Goal: Information Seeking & Learning: Compare options

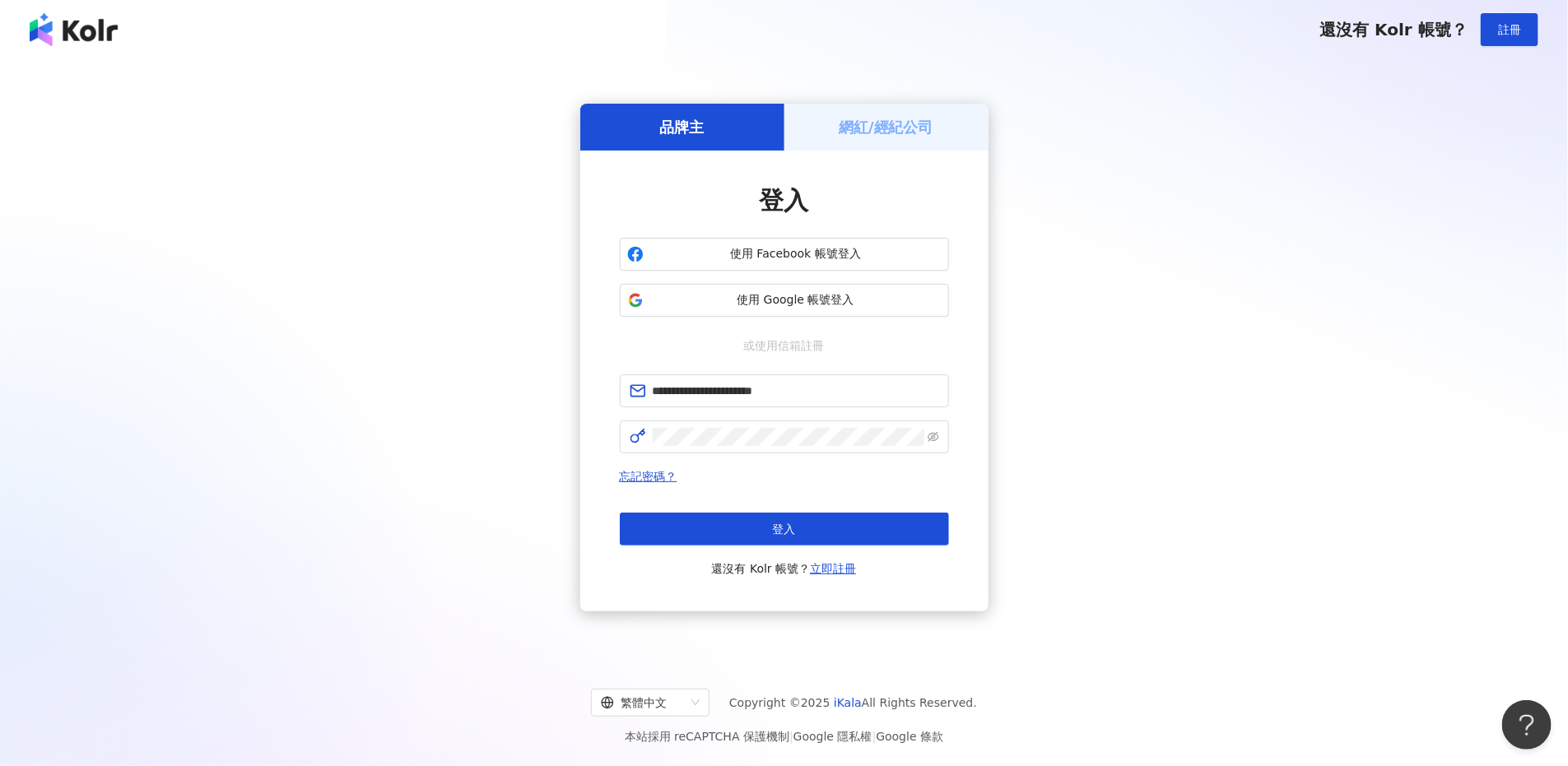
click at [834, 510] on div "忘記密碼？ 登入 還沒有 Kolr 帳號？ 立即註冊" at bounding box center [784, 523] width 329 height 112
click at [856, 520] on button "登入" at bounding box center [784, 529] width 329 height 33
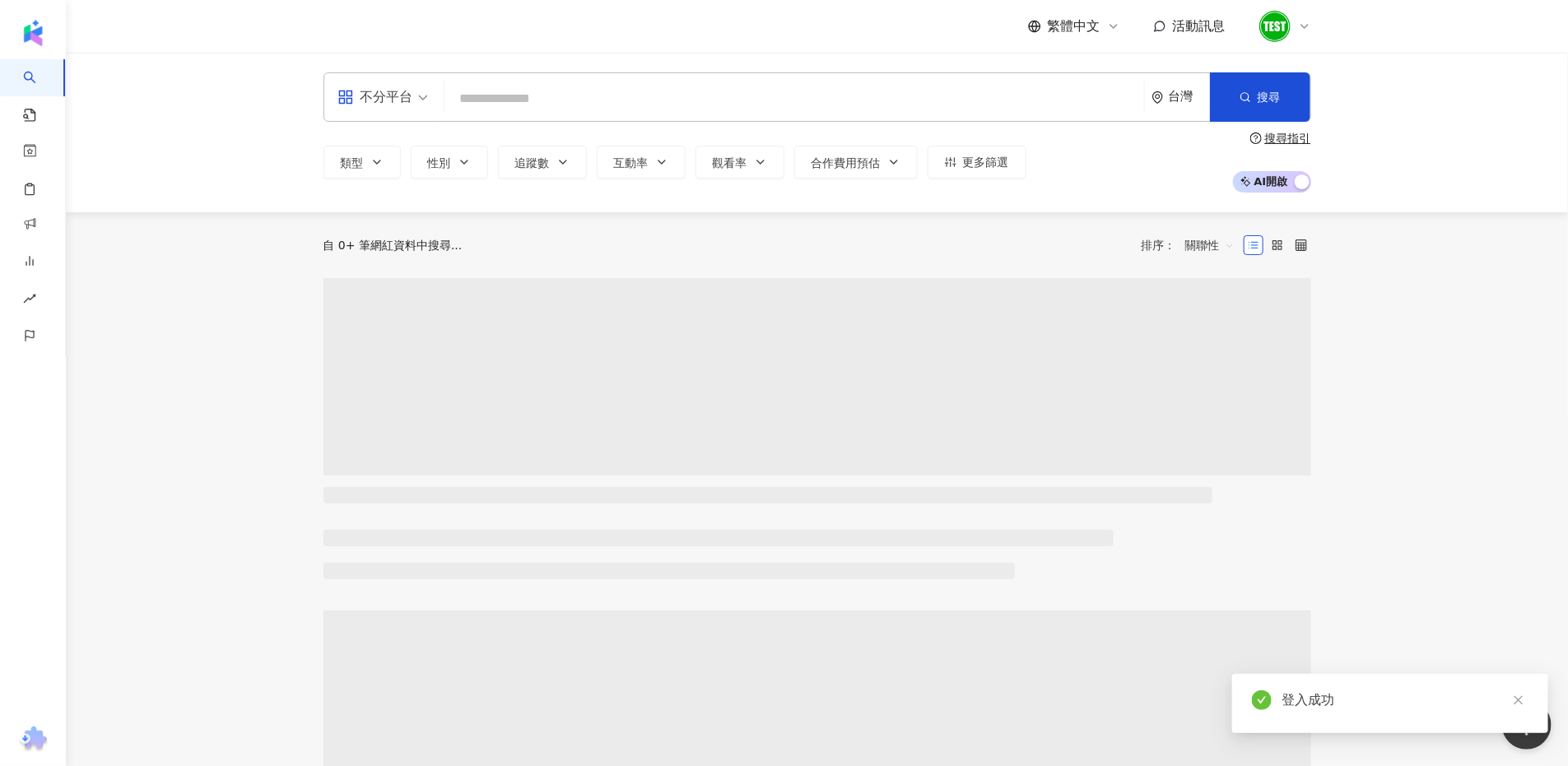
click at [667, 119] on div "不分平台 台灣 搜尋 類型 性別 追蹤數 互動率 觀看率 合作費用預估 更多篩選 搜尋指引 AI 開啟 AI 關閉" at bounding box center [817, 132] width 1054 height 120
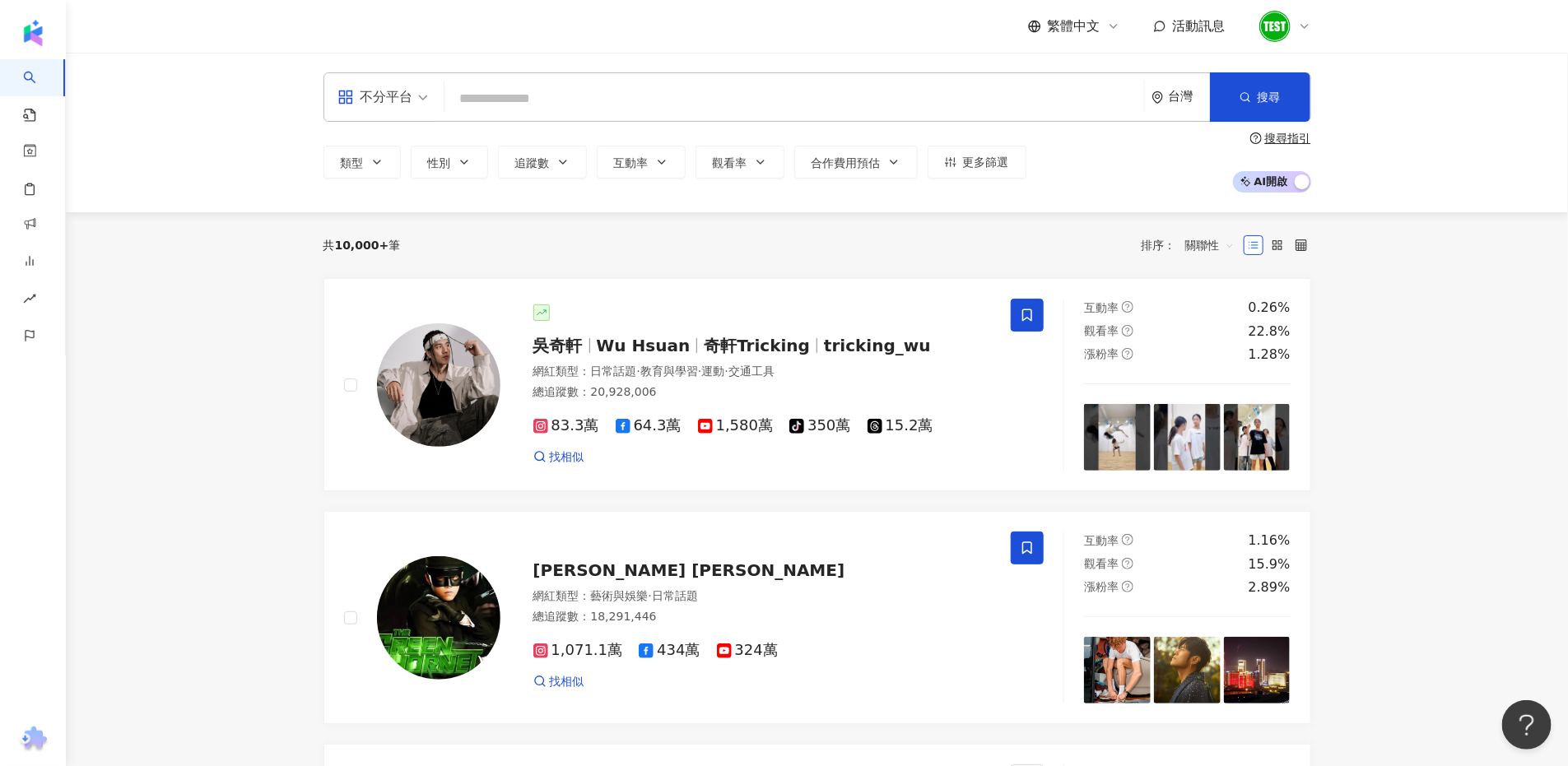
click at [674, 104] on input "search" at bounding box center [794, 98] width 687 height 31
paste input "**********"
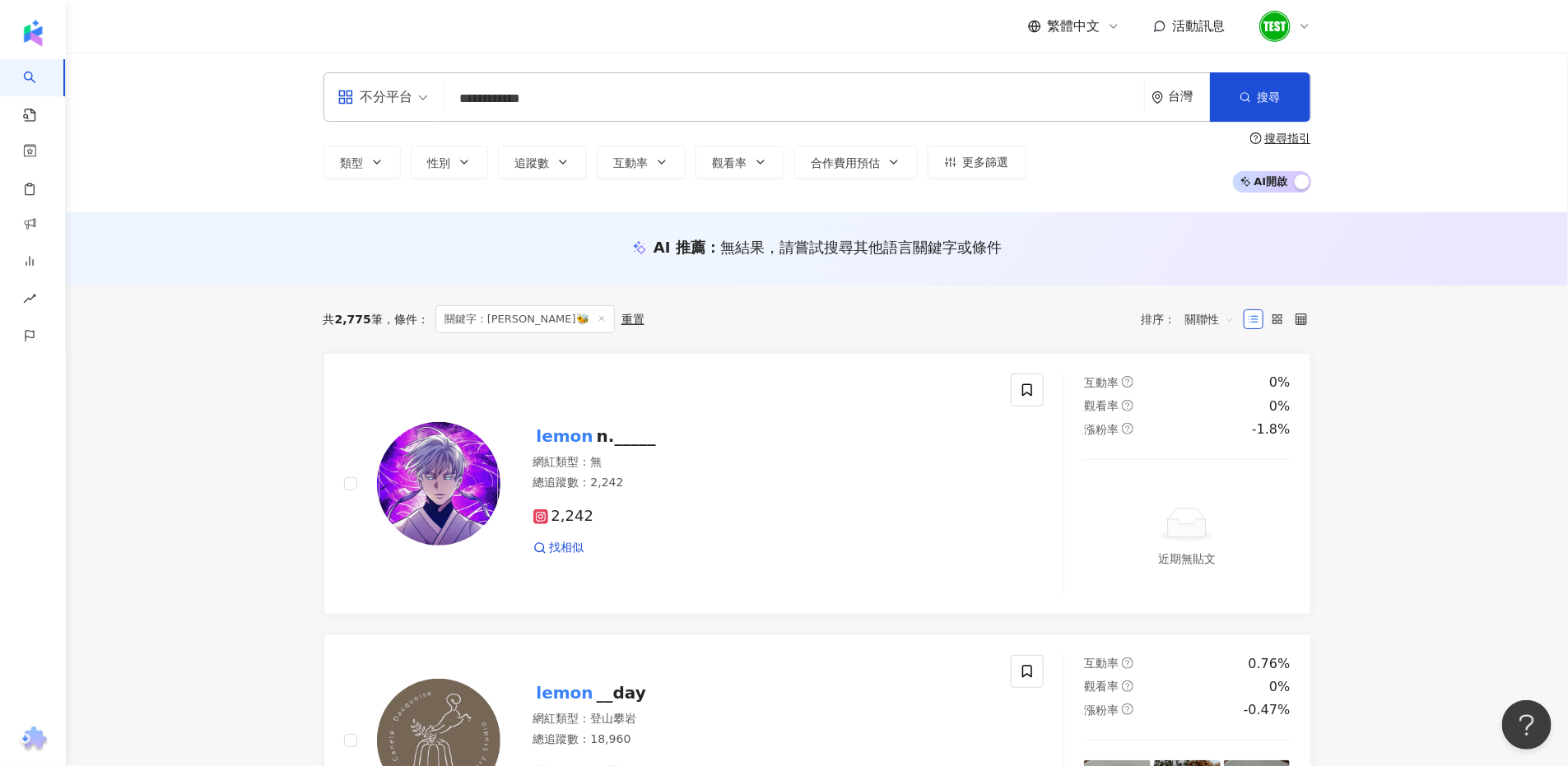
click at [619, 99] on input "**********" at bounding box center [794, 98] width 687 height 31
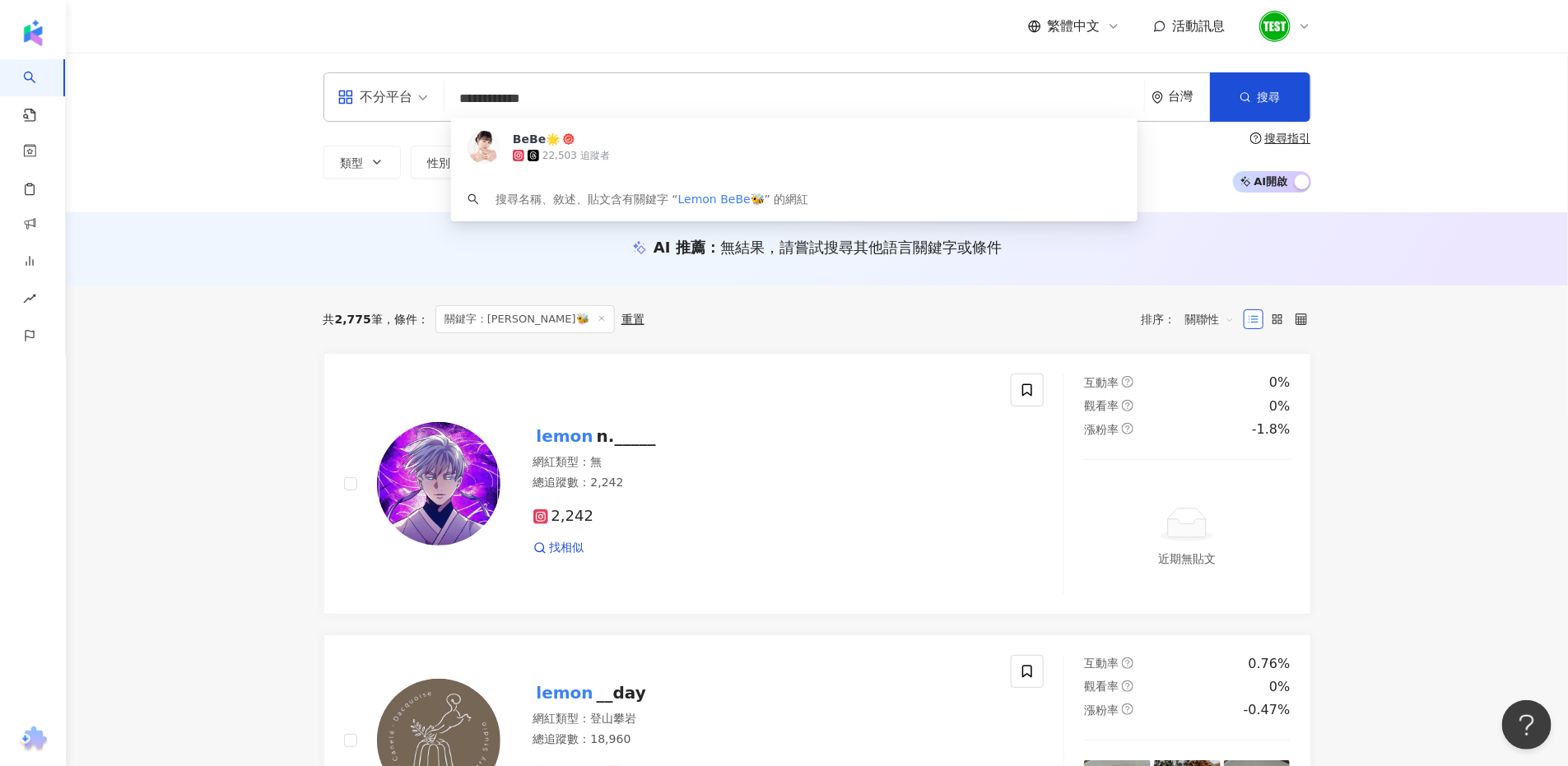
paste input "search"
type input "**********"
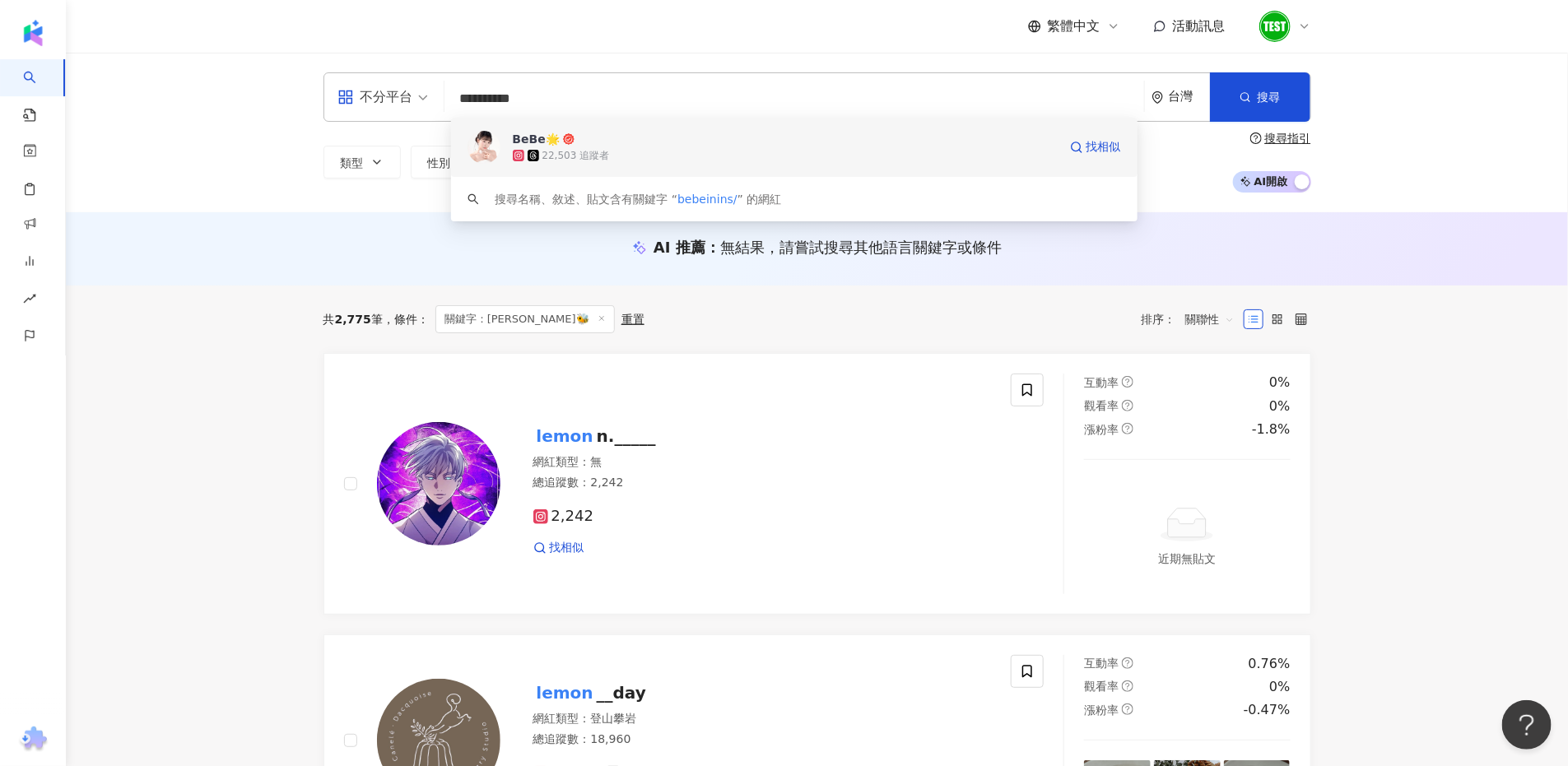
click at [620, 158] on div "22,503 追蹤者" at bounding box center [785, 155] width 545 height 16
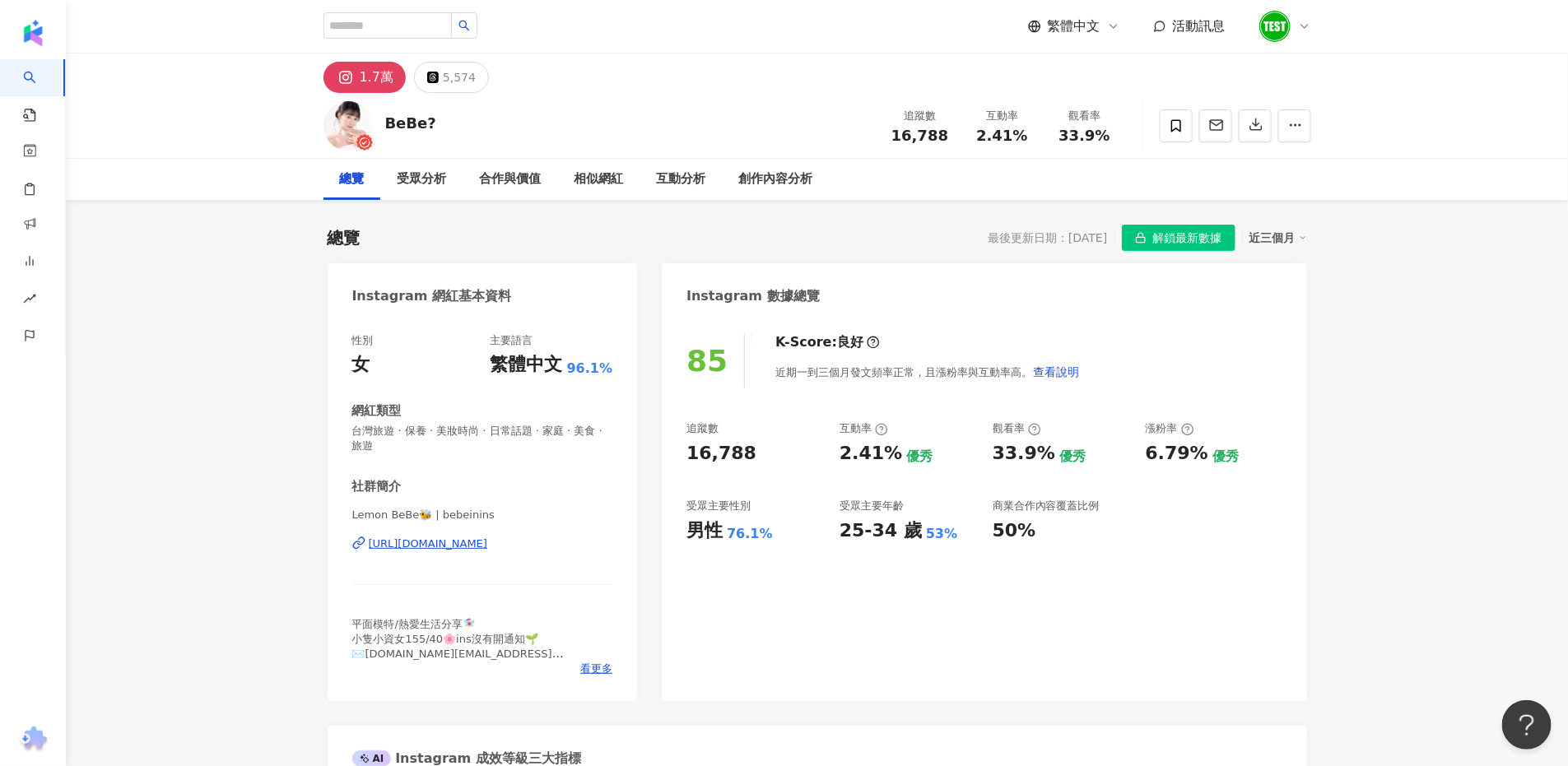
drag, startPoint x: 832, startPoint y: 451, endPoint x: 904, endPoint y: 454, distance: 72.1
click at [904, 454] on div "追蹤數 16,788 互動率 2.41% 優秀 觀看率 33.9% 優秀 漲粉率 6.79% 優秀 受眾主要性別 男性 76.1% 受眾主要年齡 25-34 …" at bounding box center [984, 482] width 595 height 122
copy div "2.41%"
drag, startPoint x: 687, startPoint y: 459, endPoint x: 1573, endPoint y: 544, distance: 890.1
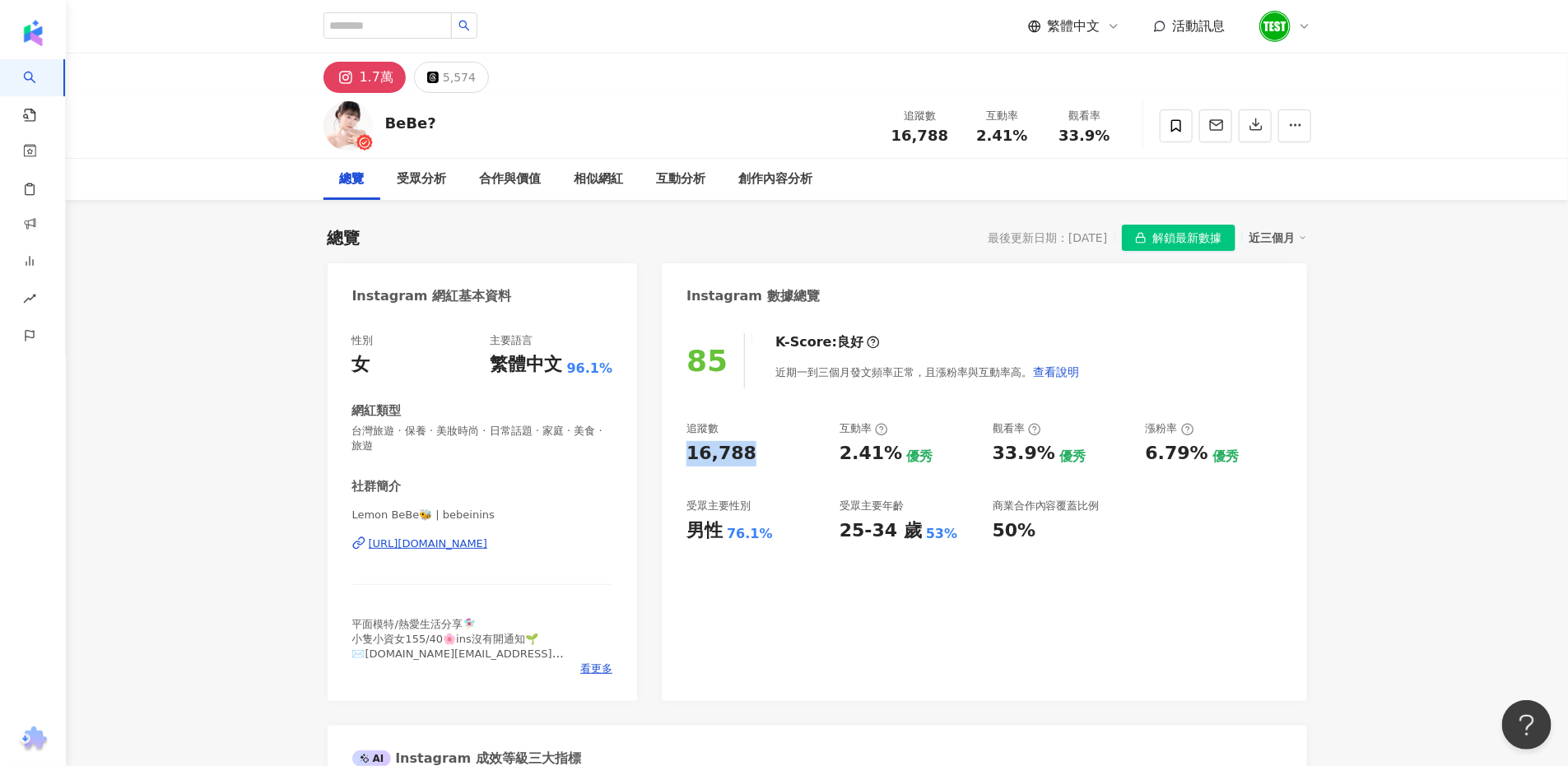
click at [766, 453] on div "16,788" at bounding box center [754, 453] width 136 height 25
copy div "16,788"
drag, startPoint x: 988, startPoint y: 449, endPoint x: 1042, endPoint y: 447, distance: 54.0
click at [1042, 447] on div "追蹤數 16,788 互動率 2.41% 優秀 觀看率 33.9% 優秀 漲粉率 6.79% 優秀 受眾主要性別 男性 76.1% 受眾主要年齡 25-34 …" at bounding box center [984, 482] width 595 height 122
copy div "33.9%"
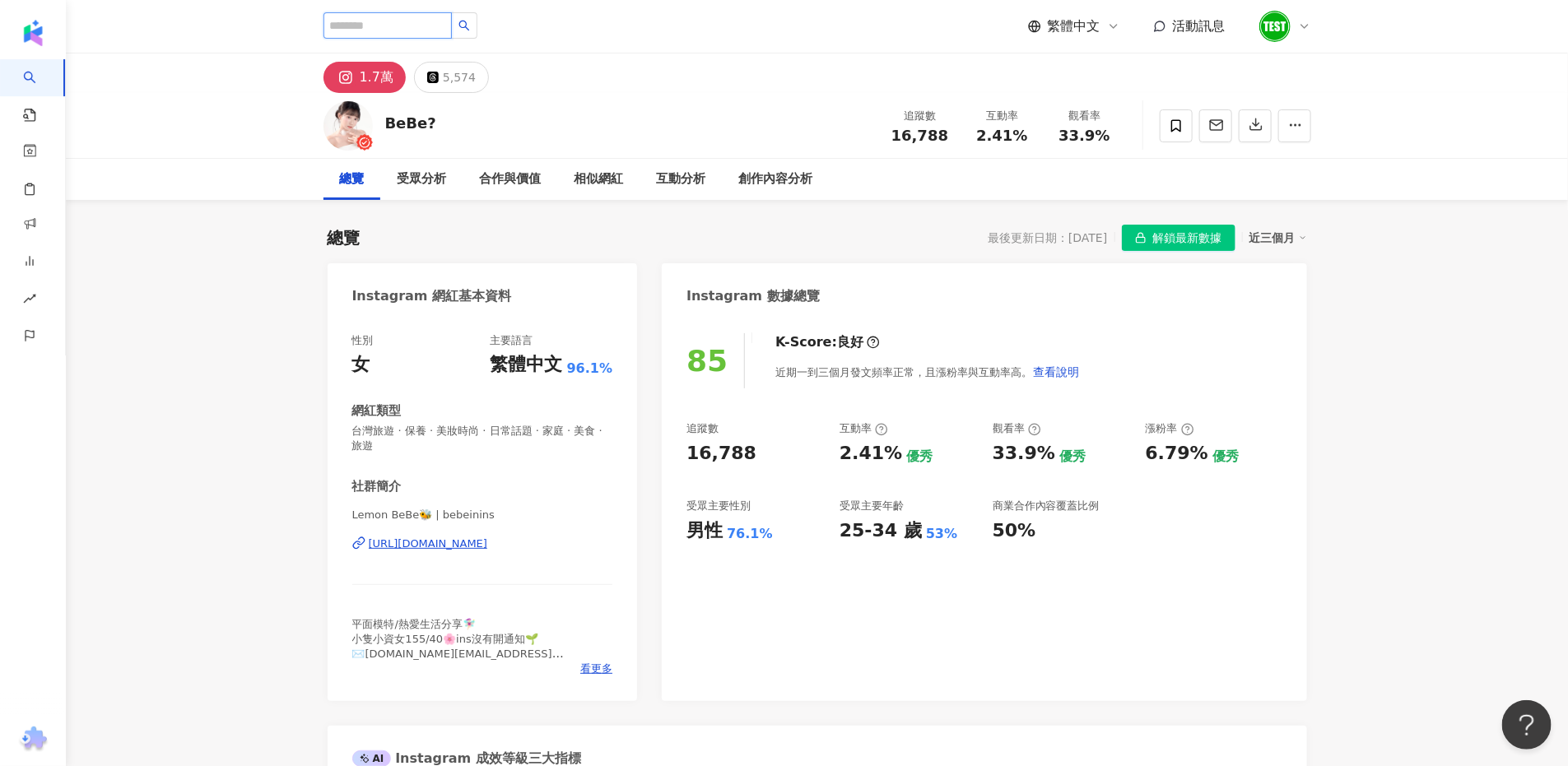
click at [447, 23] on input "search" at bounding box center [387, 25] width 128 height 26
paste input "**********"
type input "**********"
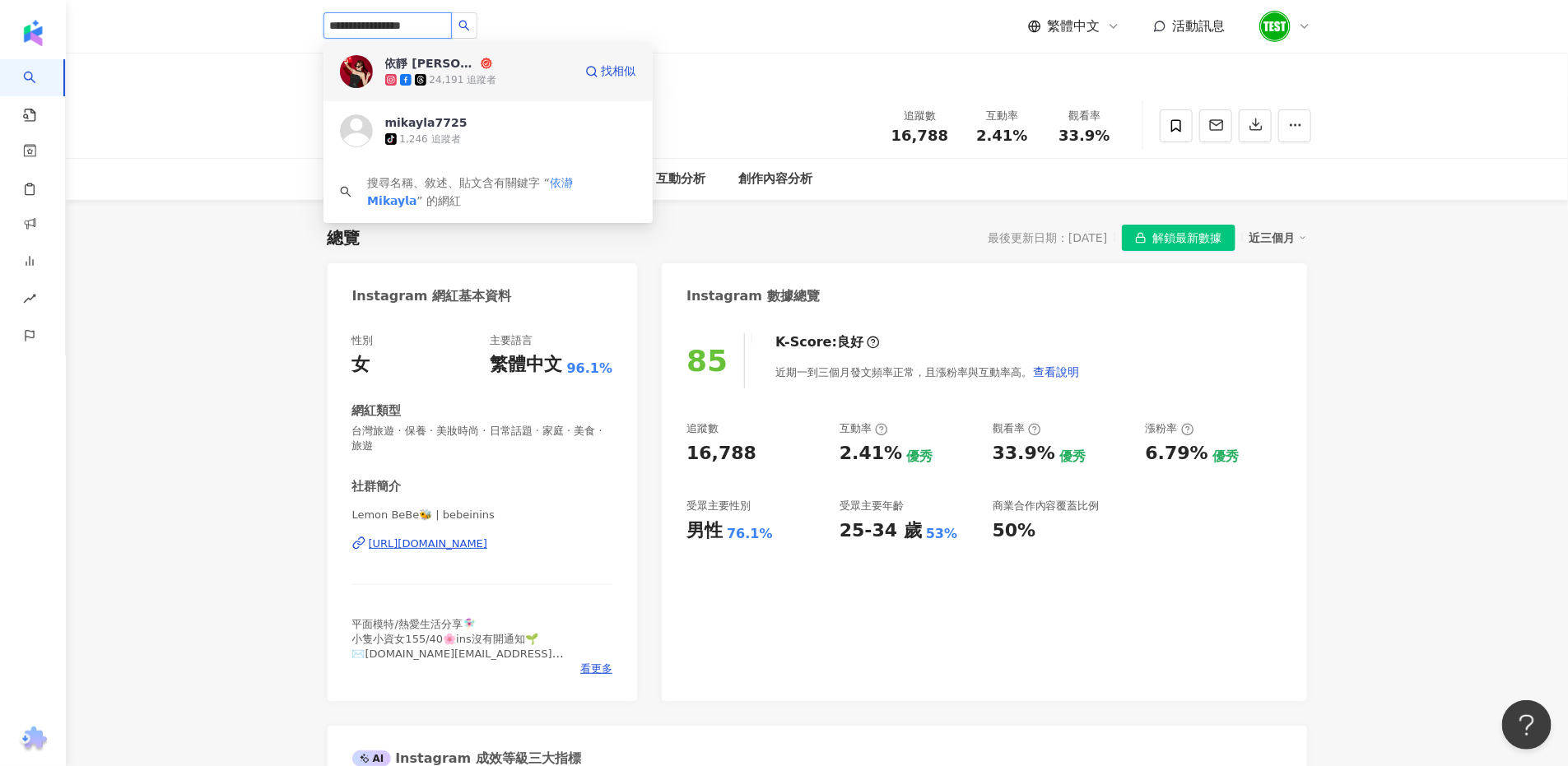
click at [498, 87] on div "24,191 追蹤者" at bounding box center [478, 79] width 187 height 16
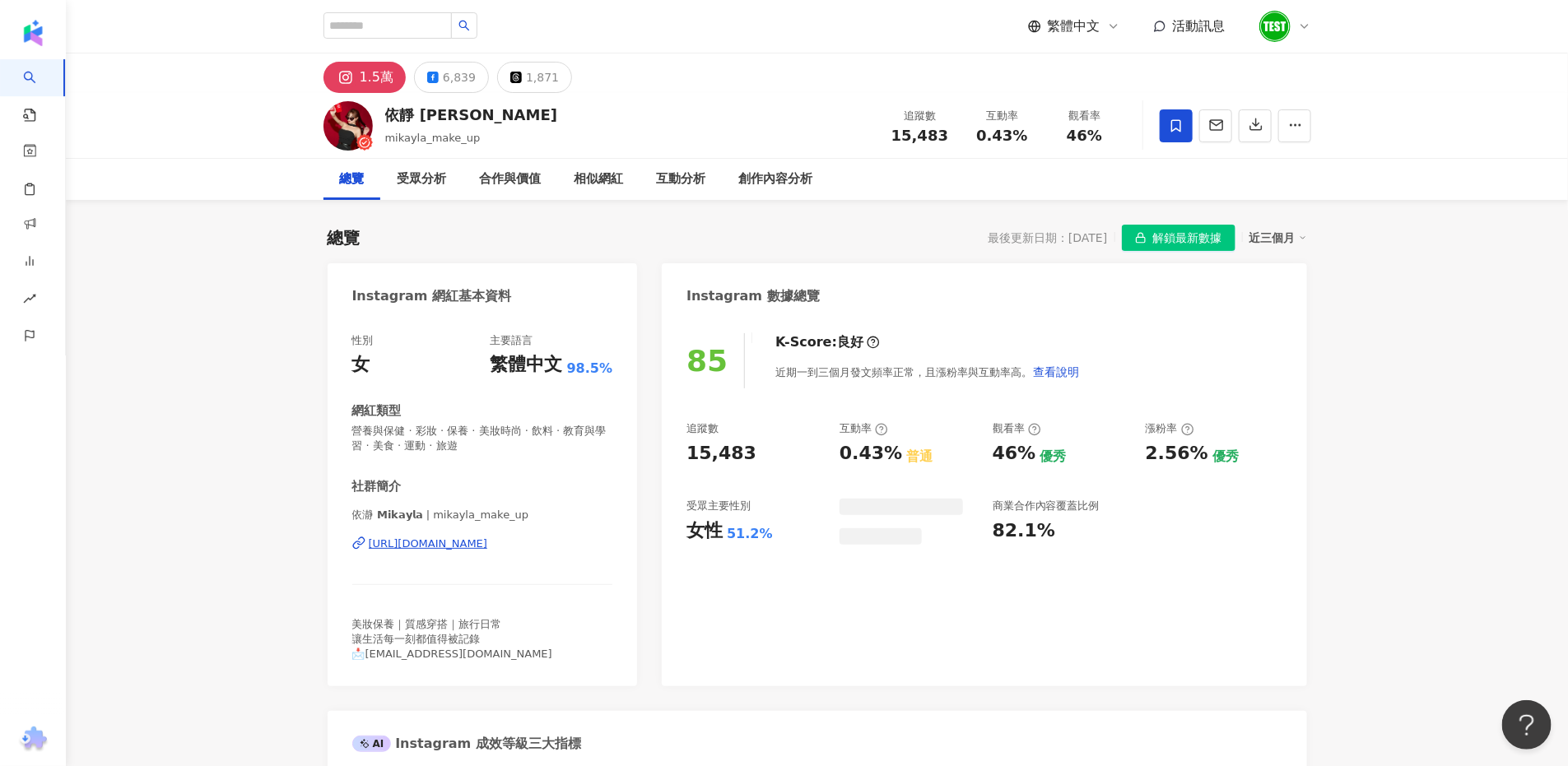
drag, startPoint x: 855, startPoint y: 463, endPoint x: 894, endPoint y: 450, distance: 41.1
click at [859, 460] on div "0.43%" at bounding box center [870, 453] width 63 height 25
click at [895, 450] on div "0.43% 普通" at bounding box center [907, 453] width 136 height 25
click at [1041, 451] on div "46% 優秀" at bounding box center [1060, 453] width 136 height 25
click at [1044, 452] on div "追蹤數 15,483 互動率 0.43% 普通 觀看率 46% 優秀 漲粉率 2.56% 優秀 受眾主要性別 女性 51.2% 受眾主要年齡 25-34 歲 …" at bounding box center [984, 482] width 595 height 122
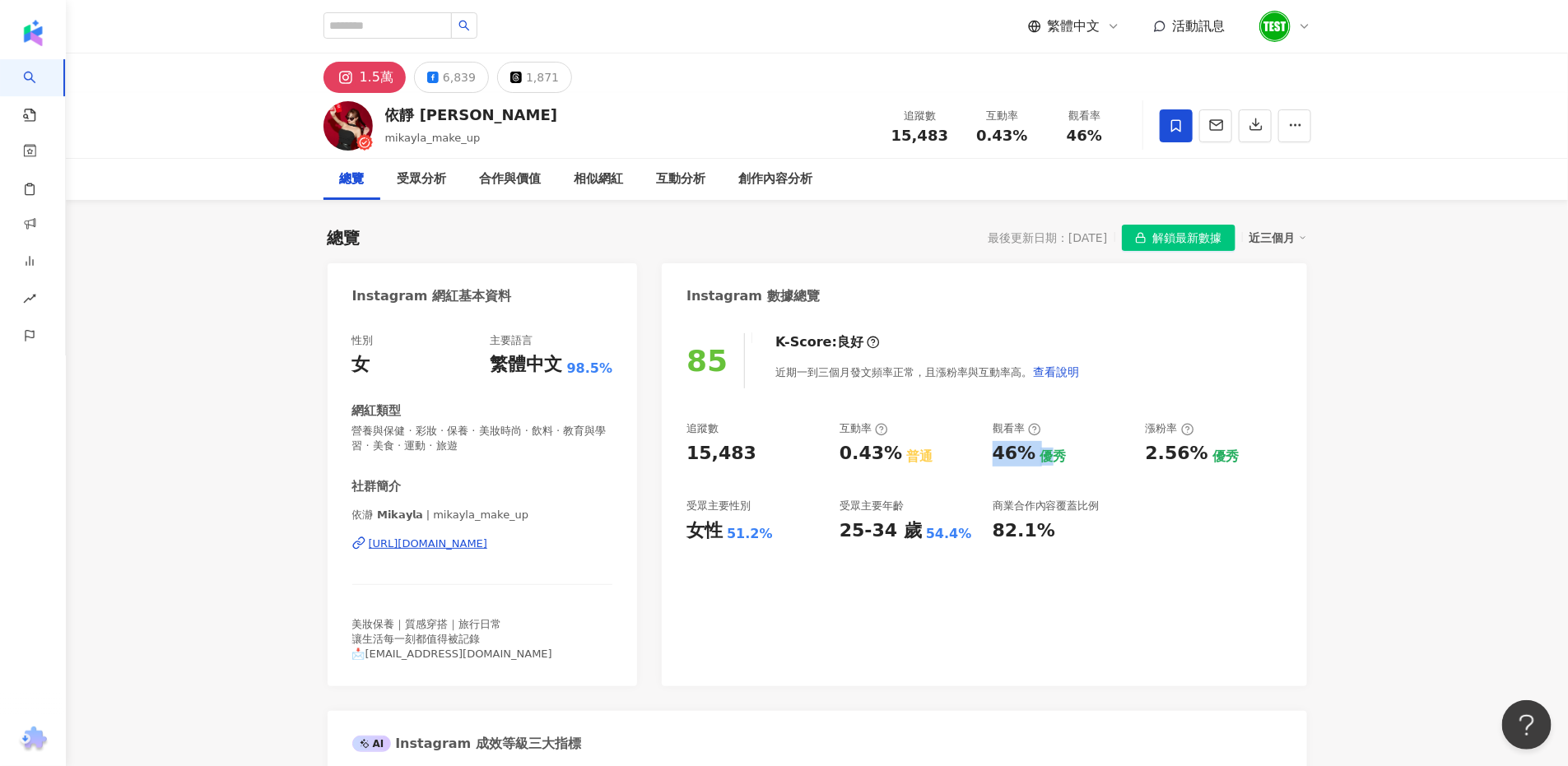
click at [1034, 453] on div "46% 優秀" at bounding box center [1060, 453] width 136 height 25
drag, startPoint x: 1027, startPoint y: 455, endPoint x: 994, endPoint y: 453, distance: 33.1
click at [994, 453] on div "46%" at bounding box center [1014, 453] width 43 height 25
copy div "46%"
drag, startPoint x: 681, startPoint y: 457, endPoint x: 770, endPoint y: 460, distance: 89.1
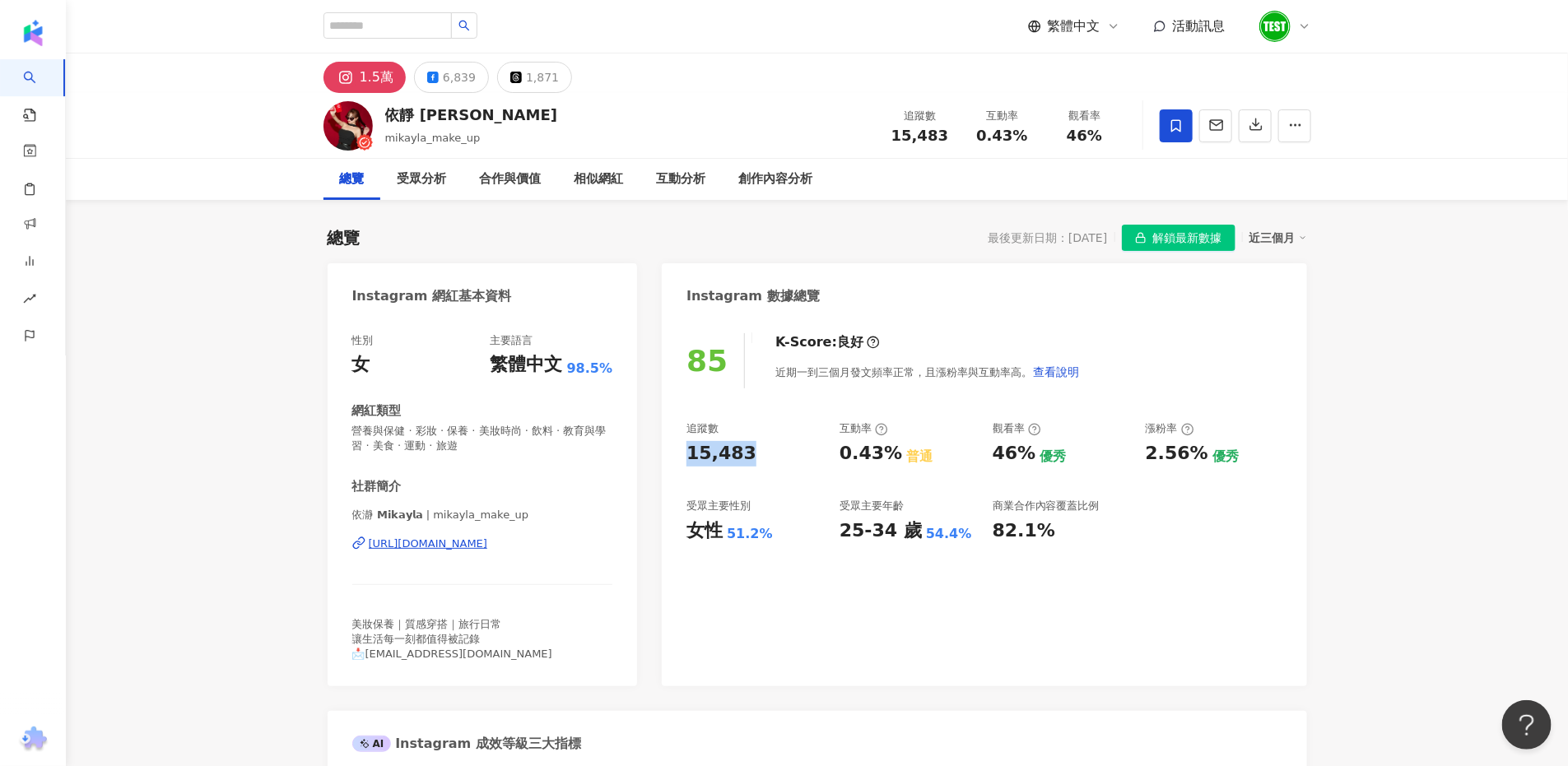
click at [770, 460] on div "85 K-Score : 良好 近期一到三個月發文頻率正常，且漲粉率與互動率高。 查看說明 追蹤數 15,483 互動率 0.43% 普通 觀看率 46% 優…" at bounding box center [984, 502] width 644 height 369
copy div "15,483"
click at [403, 36] on input "search" at bounding box center [387, 25] width 128 height 26
paste input "**********"
type input "**********"
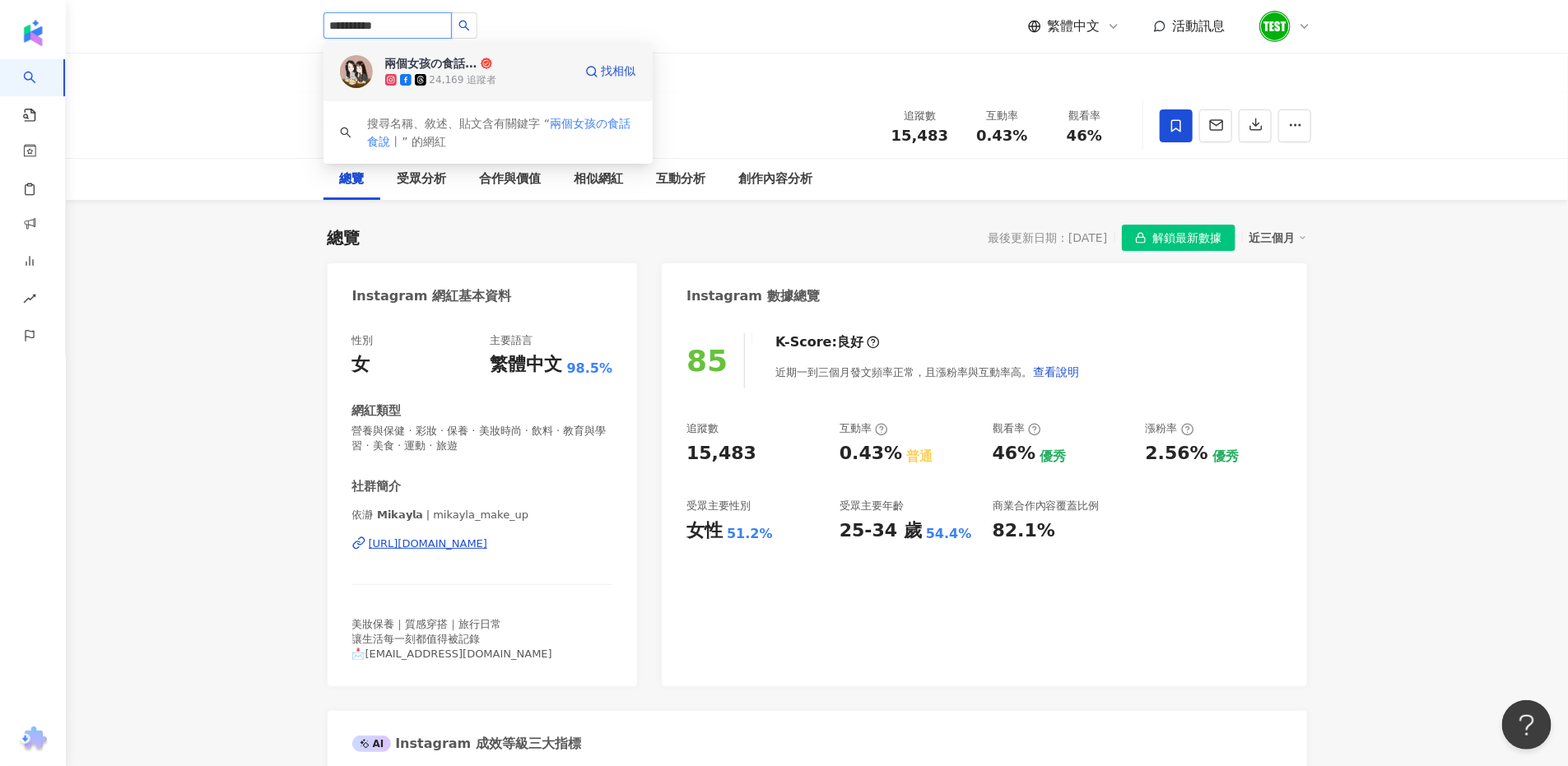
click at [419, 78] on icon at bounding box center [420, 80] width 12 height 12
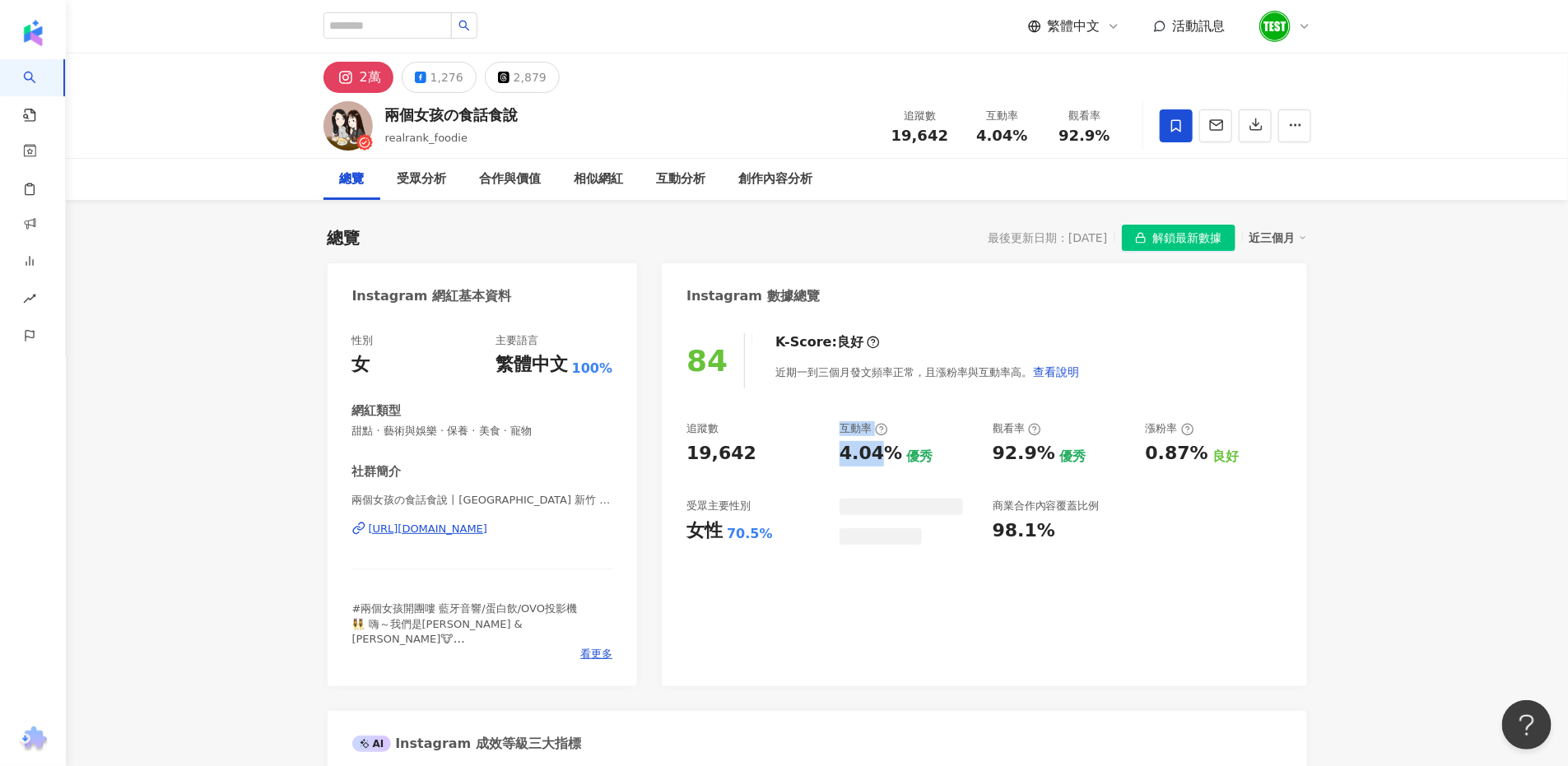
drag, startPoint x: 826, startPoint y: 454, endPoint x: 896, endPoint y: 459, distance: 70.2
click at [892, 453] on div "追蹤數 19,642 互動率 4.04% 優秀 觀看率 92.9% 優秀 漲粉率 0.87% 良好 受眾主要性別 女性 70.5% 商業合作內容覆蓋比例 98…" at bounding box center [984, 483] width 595 height 124
click at [892, 453] on div "4.04%" at bounding box center [870, 453] width 63 height 25
drag, startPoint x: 896, startPoint y: 459, endPoint x: 834, endPoint y: 457, distance: 62.0
click at [834, 457] on div "追蹤數 19,642 互動率 4.04% 優秀 觀看率 92.9% 優秀 漲粉率 0.87% 良好 受眾主要性別 女性 70.5% 受眾主要年齡 25-34 …" at bounding box center [984, 482] width 595 height 122
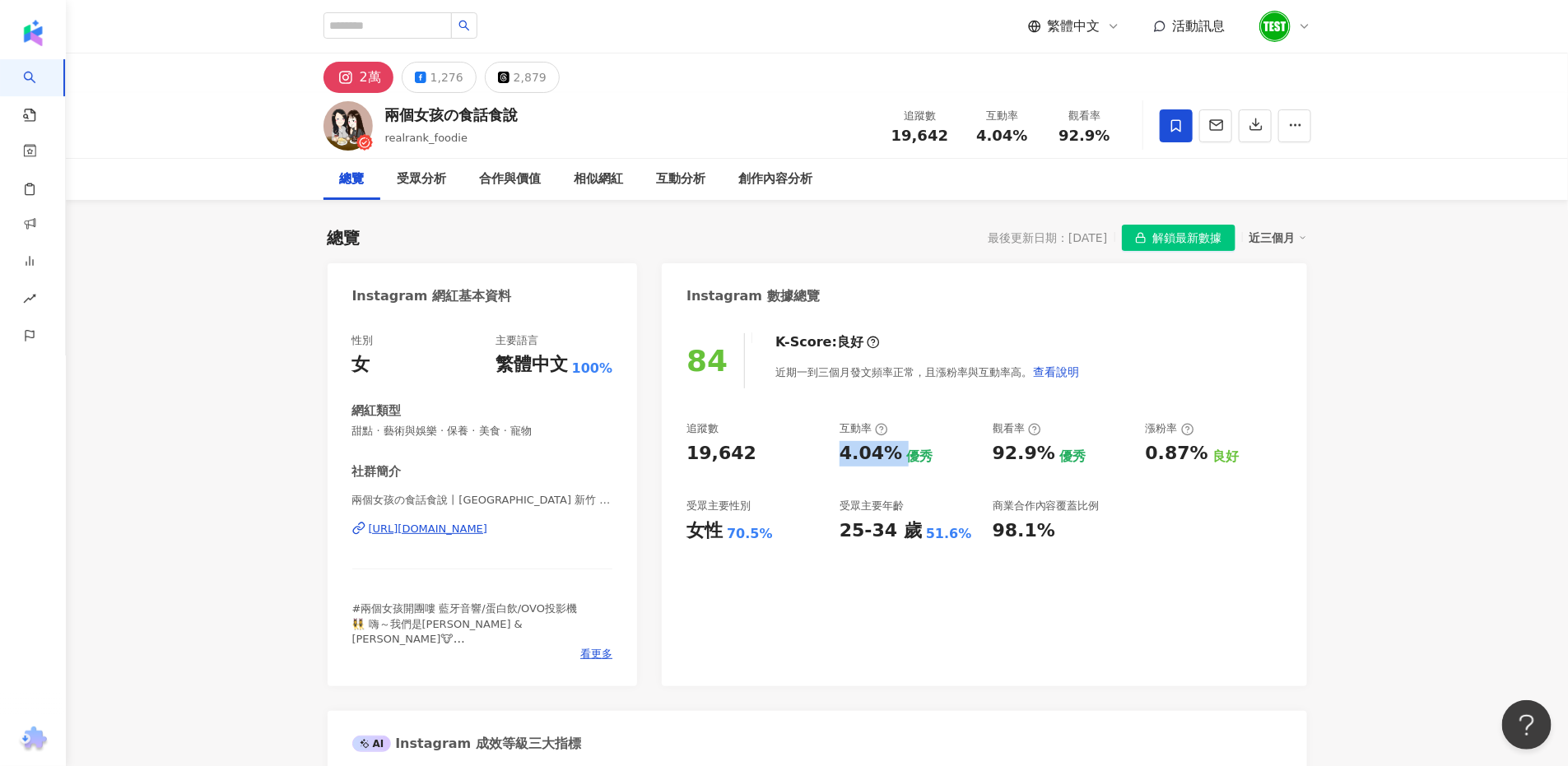
click at [851, 452] on div "4.04%" at bounding box center [870, 453] width 63 height 25
click at [848, 461] on div "4.04%" at bounding box center [870, 453] width 63 height 25
drag, startPoint x: 838, startPoint y: 458, endPoint x: 886, endPoint y: 452, distance: 48.4
click at [886, 452] on div "追蹤數 19,642 互動率 4.04% 優秀 觀看率 92.9% 優秀 漲粉率 0.87% 良好 受眾主要性別 女性 70.5% 受眾主要年齡 25-34 …" at bounding box center [984, 482] width 595 height 122
copy div "4.04%"
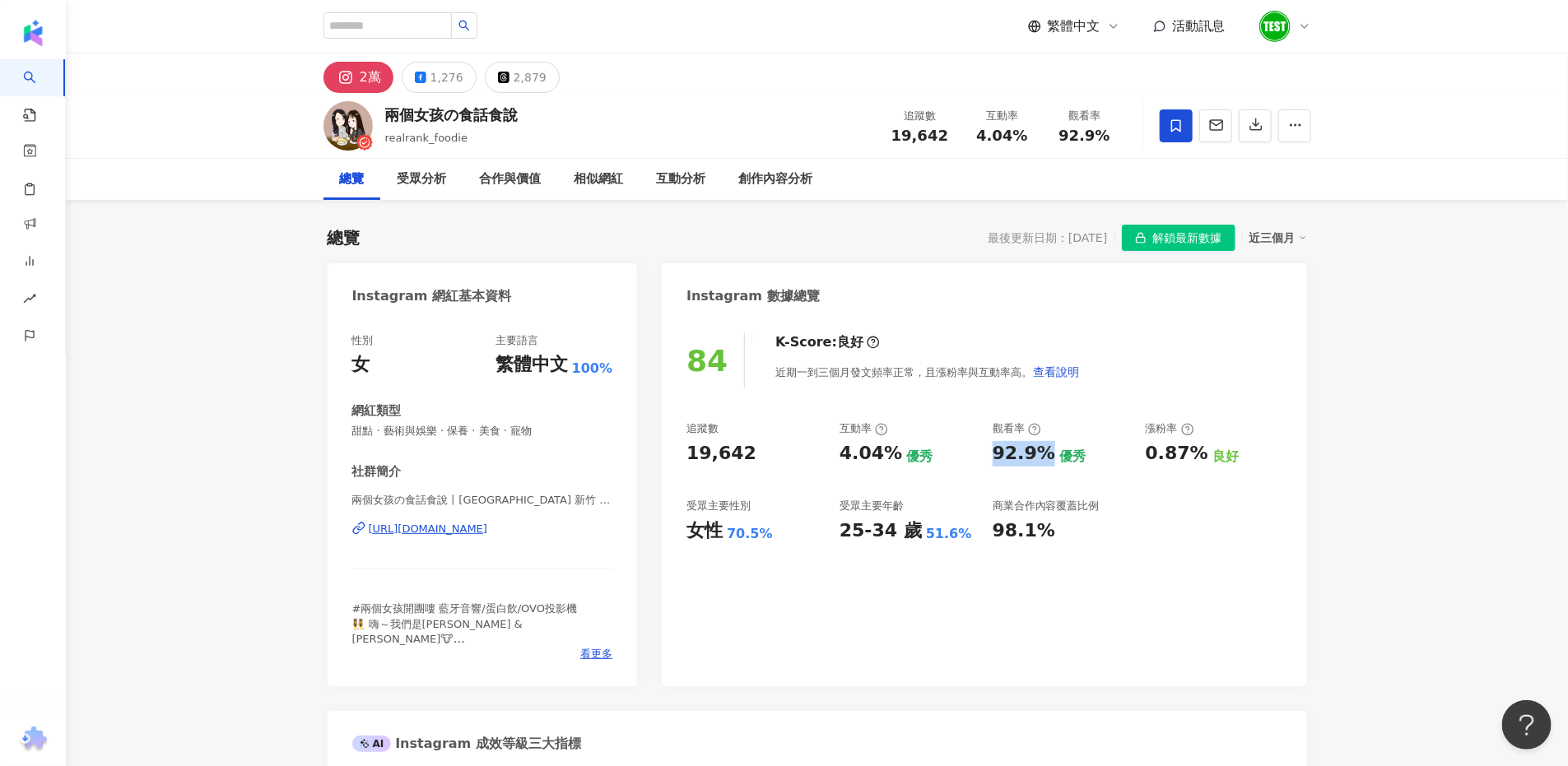
drag, startPoint x: 990, startPoint y: 458, endPoint x: 1042, endPoint y: 457, distance: 52.0
click at [1042, 457] on div "追蹤數 19,642 互動率 4.04% 優秀 觀看率 92.9% 優秀 漲粉率 0.87% 良好 受眾主要性別 女性 70.5% 受眾主要年齡 25-34 …" at bounding box center [984, 482] width 595 height 122
copy div "92.9%"
click at [428, 31] on input "search" at bounding box center [387, 25] width 128 height 26
paste input "******"
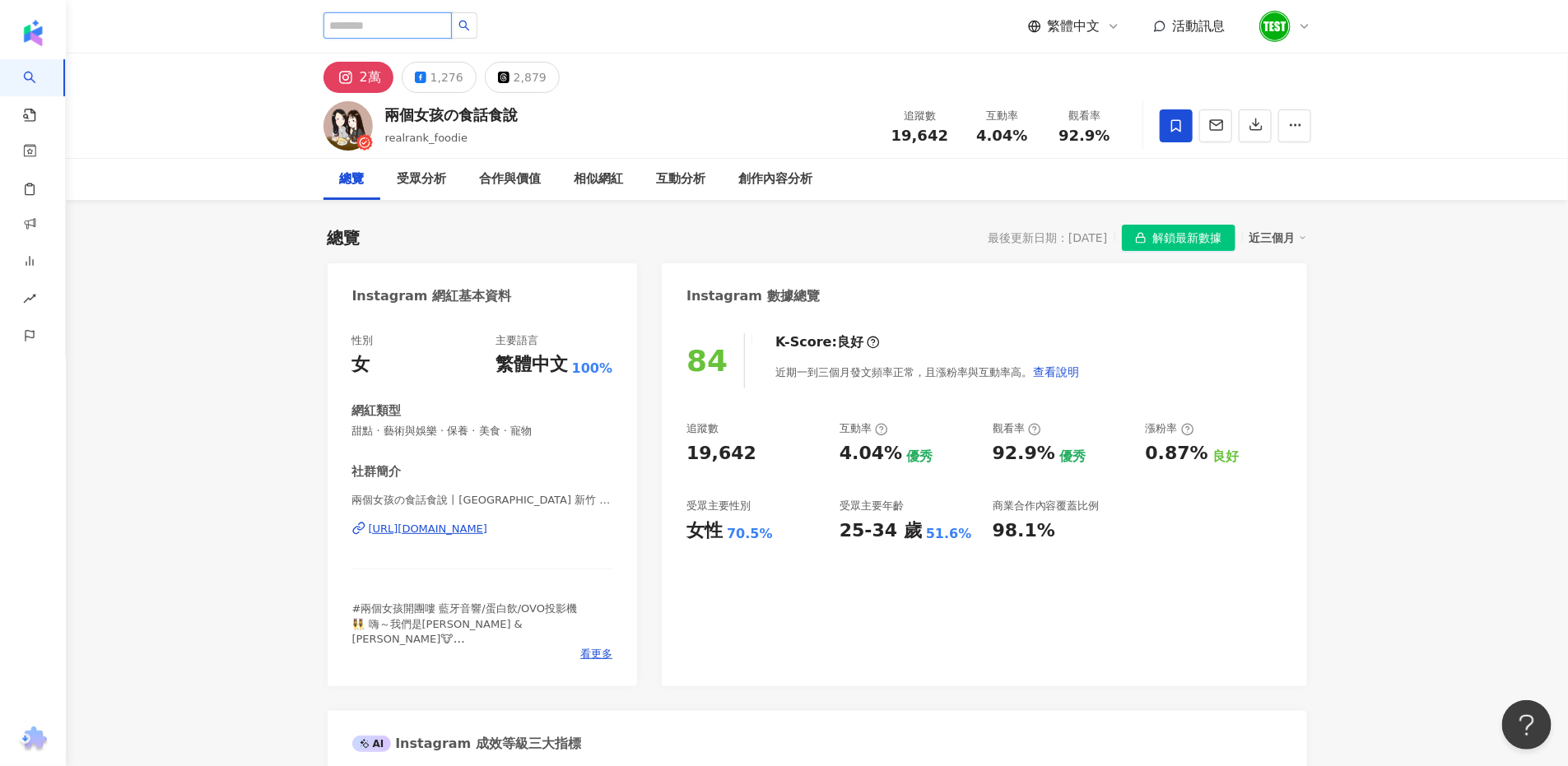
type input "******"
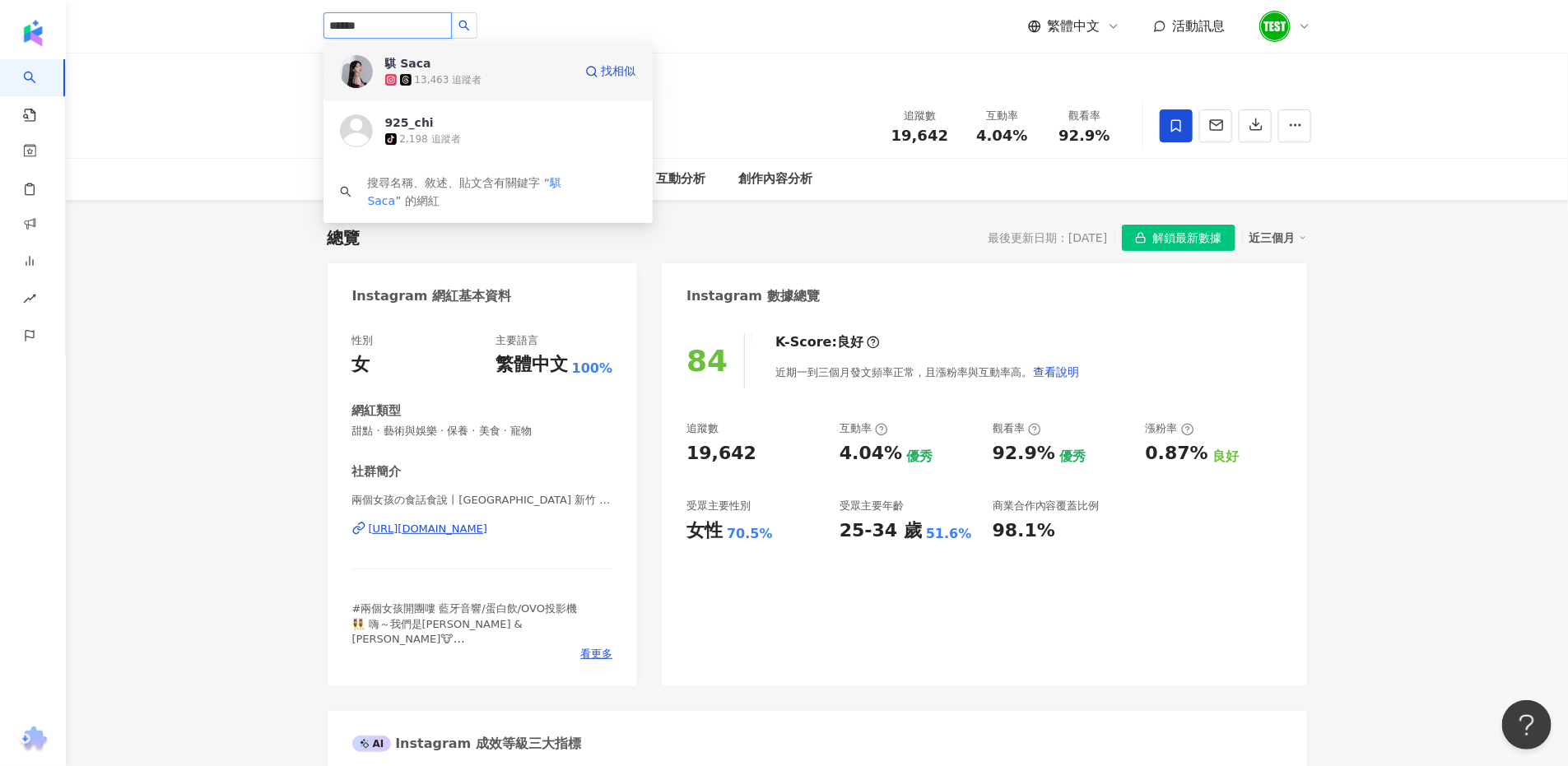
click at [458, 75] on div "13,463 追蹤者" at bounding box center [448, 80] width 68 height 14
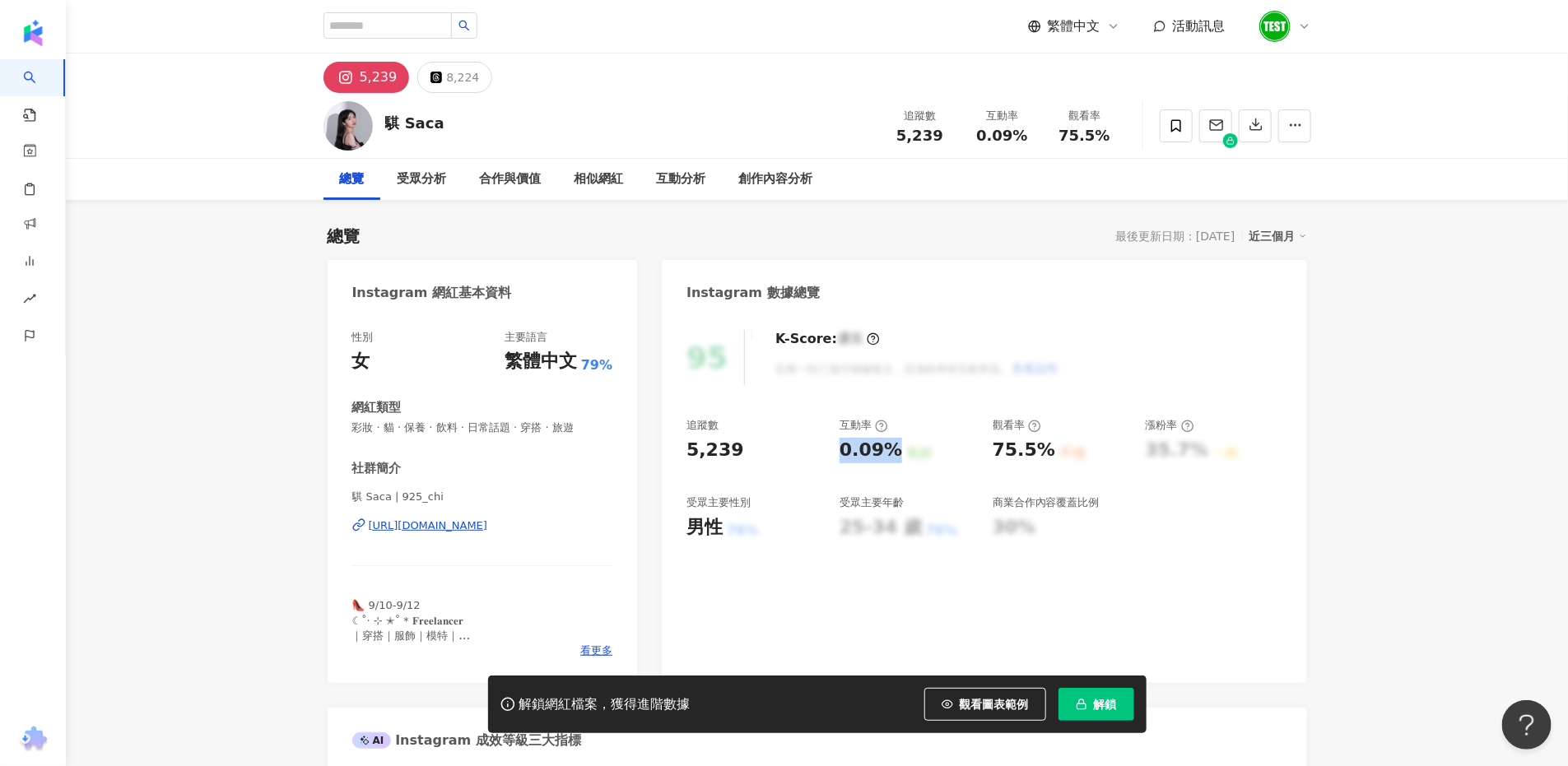
drag, startPoint x: 848, startPoint y: 452, endPoint x: 893, endPoint y: 452, distance: 45.0
click at [893, 452] on div "追蹤數 5,239 互動率 0.09% 良好 觀看率 75.5% 不佳 漲粉率 35.7% 一般 受眾主要性別 男性 76% 受眾主要年齡 25-34 歲 7…" at bounding box center [984, 479] width 595 height 122
copy div "0.09%"
click at [1004, 451] on div "75.5%" at bounding box center [1024, 451] width 63 height 25
drag, startPoint x: 980, startPoint y: 452, endPoint x: 1041, endPoint y: 447, distance: 61.2
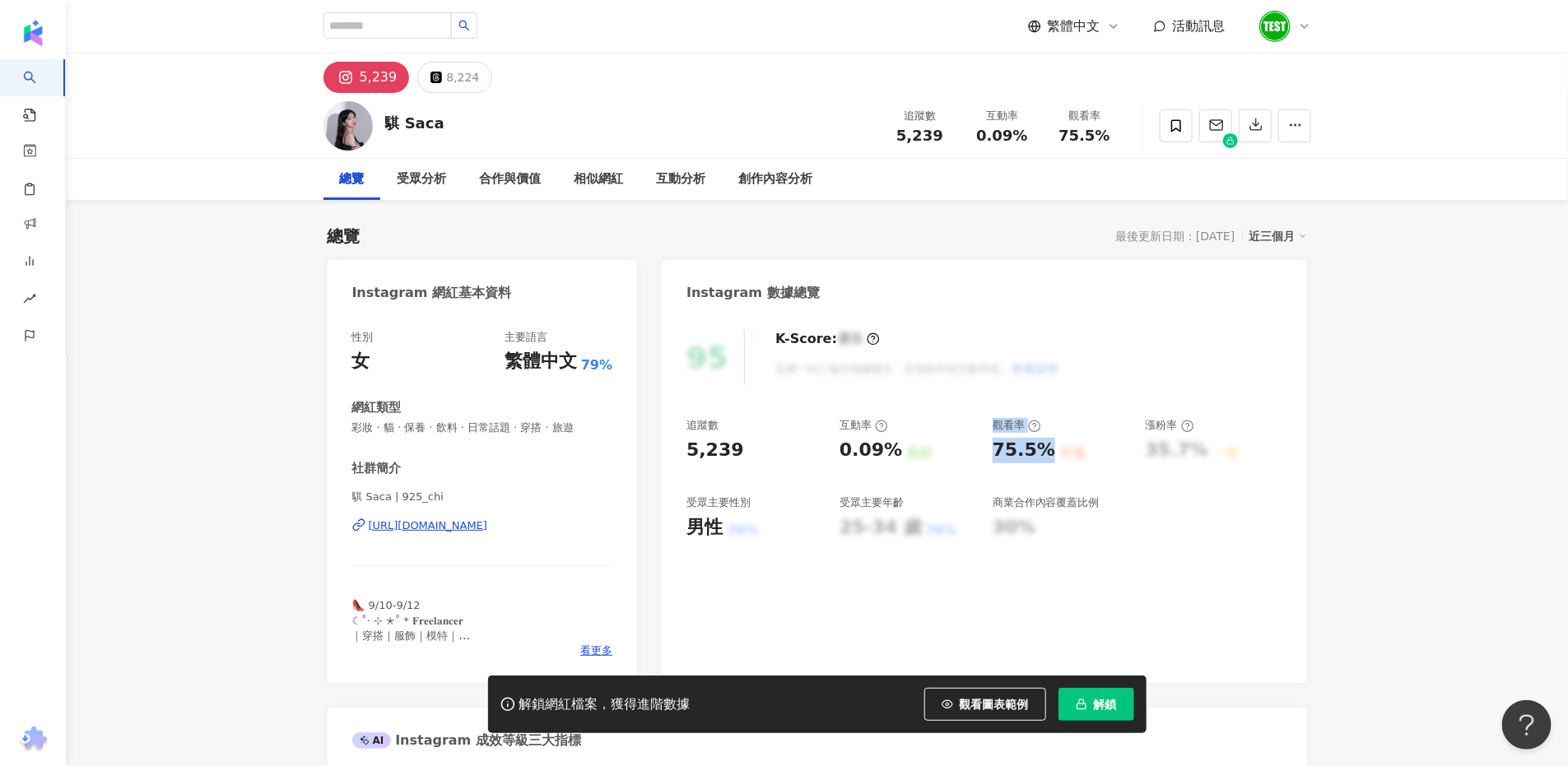
click at [1041, 447] on div "追蹤數 5,239 互動率 0.09% 良好 觀看率 75.5% 不佳 漲粉率 35.7% 一般 受眾主要性別 男性 76% 受眾主要年齡 25-34 歲 7…" at bounding box center [984, 479] width 595 height 122
click at [1043, 450] on div "75.5%" at bounding box center [1024, 451] width 63 height 25
drag, startPoint x: 1048, startPoint y: 455, endPoint x: 1575, endPoint y: 515, distance: 530.4
click at [999, 457] on div "75.5% 不佳" at bounding box center [1060, 451] width 136 height 25
copy div "75.5%"
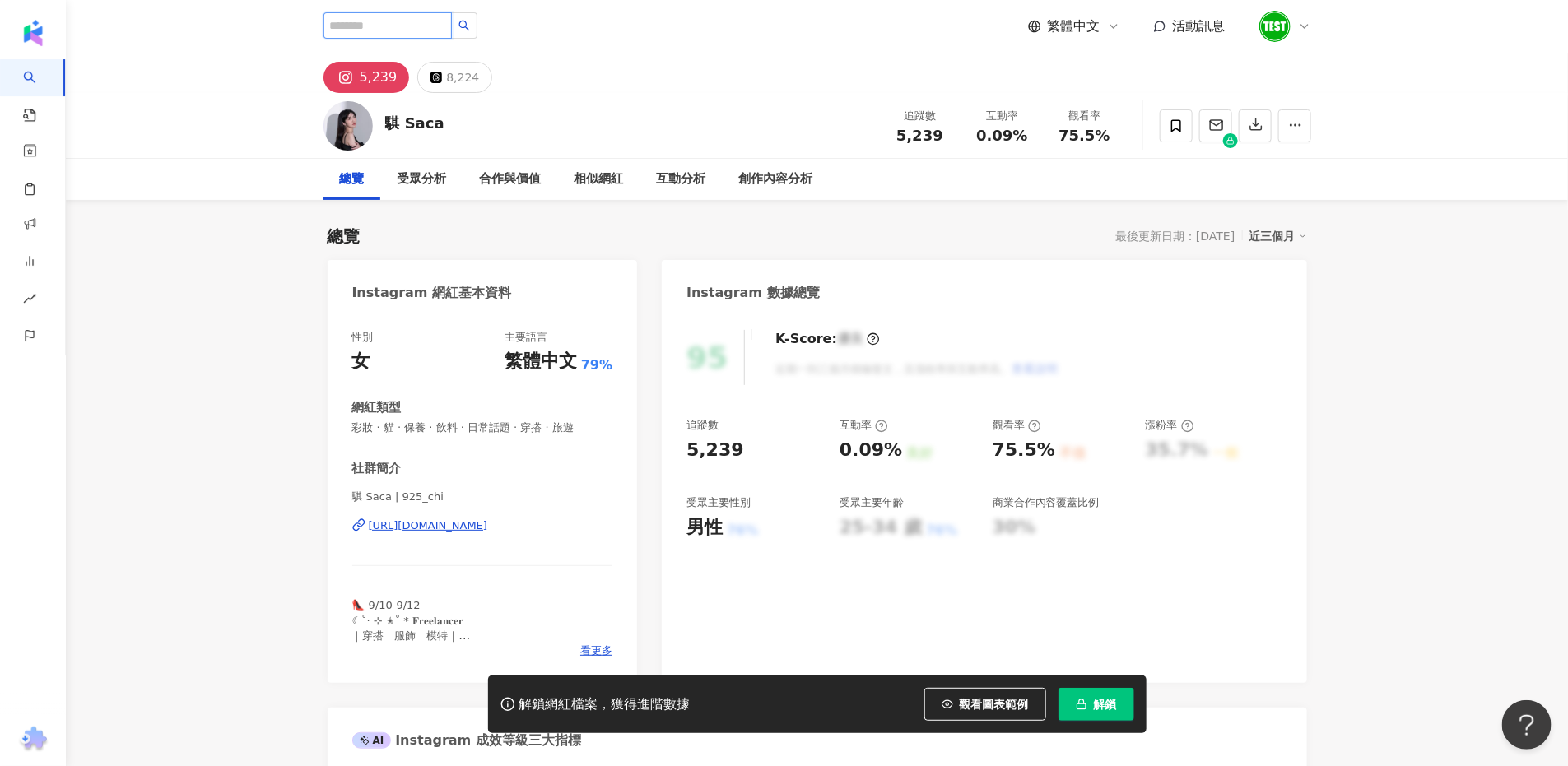
click at [326, 33] on input "search" at bounding box center [387, 25] width 128 height 26
paste input "*****"
type input "*****"
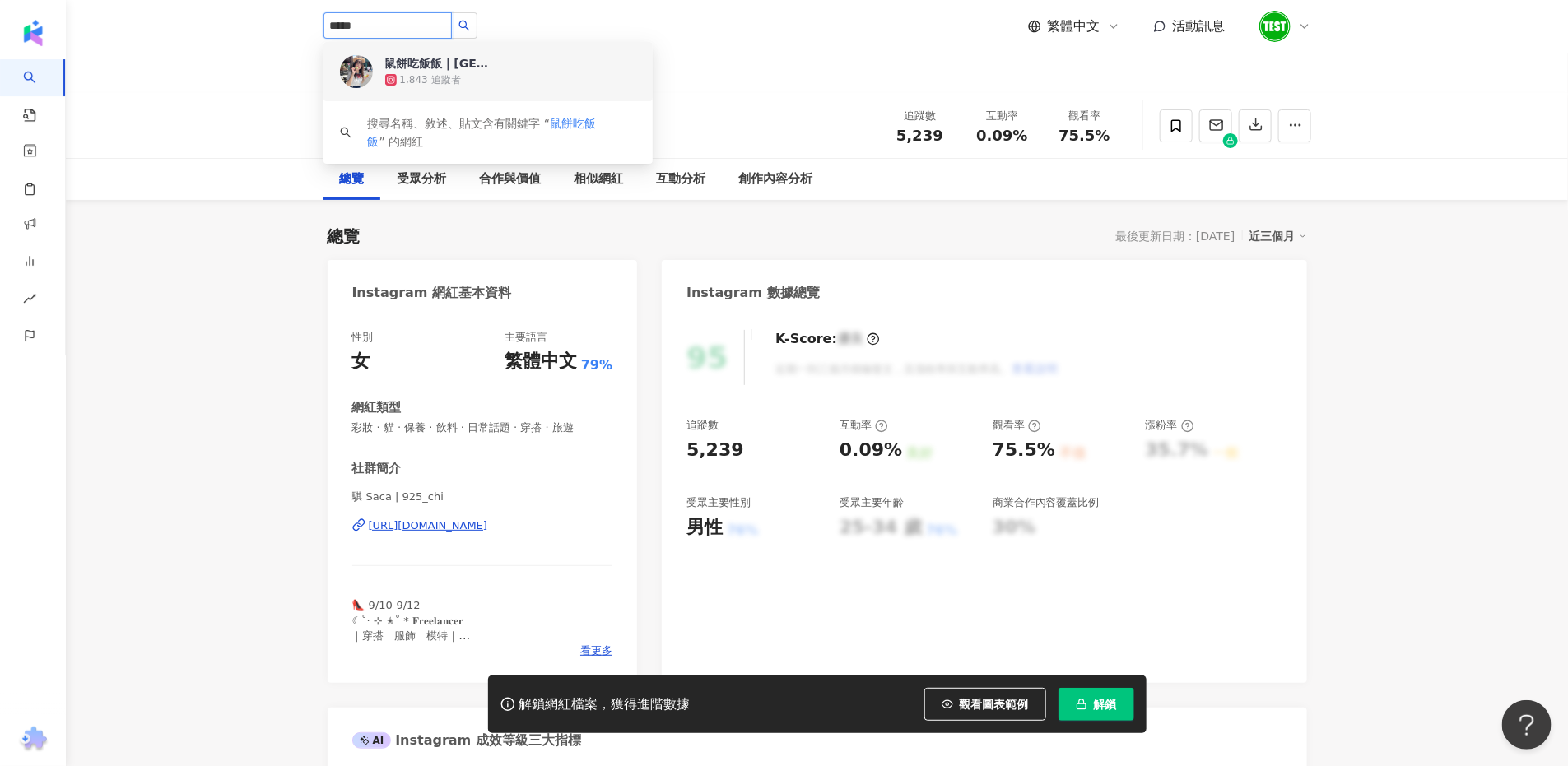
click at [411, 73] on div "1,843 追蹤者" at bounding box center [431, 80] width 61 height 14
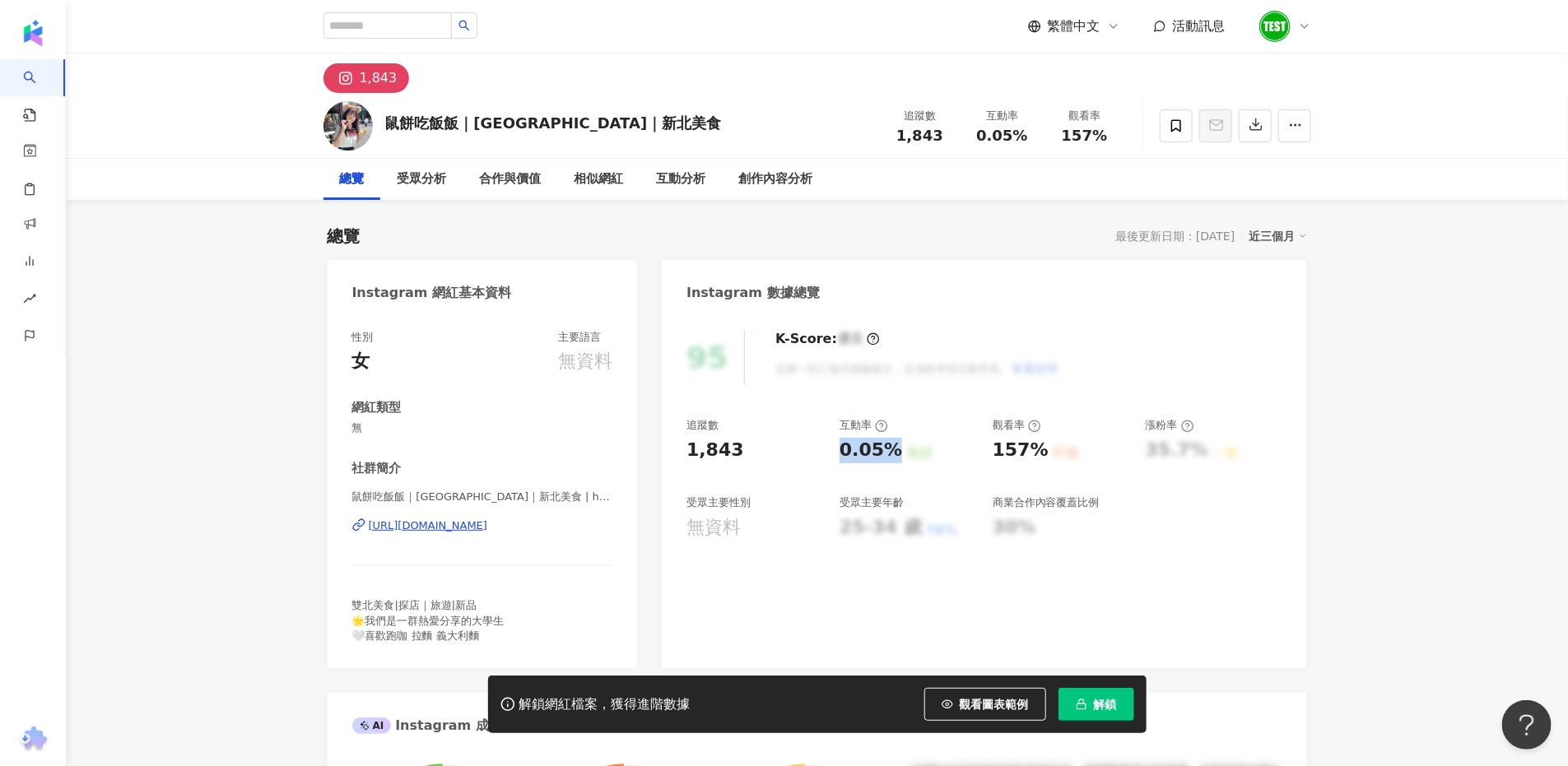
drag, startPoint x: 840, startPoint y: 445, endPoint x: 888, endPoint y: 447, distance: 48.0
click at [888, 447] on div "0.05%" at bounding box center [870, 451] width 63 height 25
copy div "0.05%"
drag, startPoint x: 1008, startPoint y: 453, endPoint x: 1046, endPoint y: 452, distance: 38.0
click at [1046, 452] on div "157% 不佳" at bounding box center [1060, 451] width 136 height 25
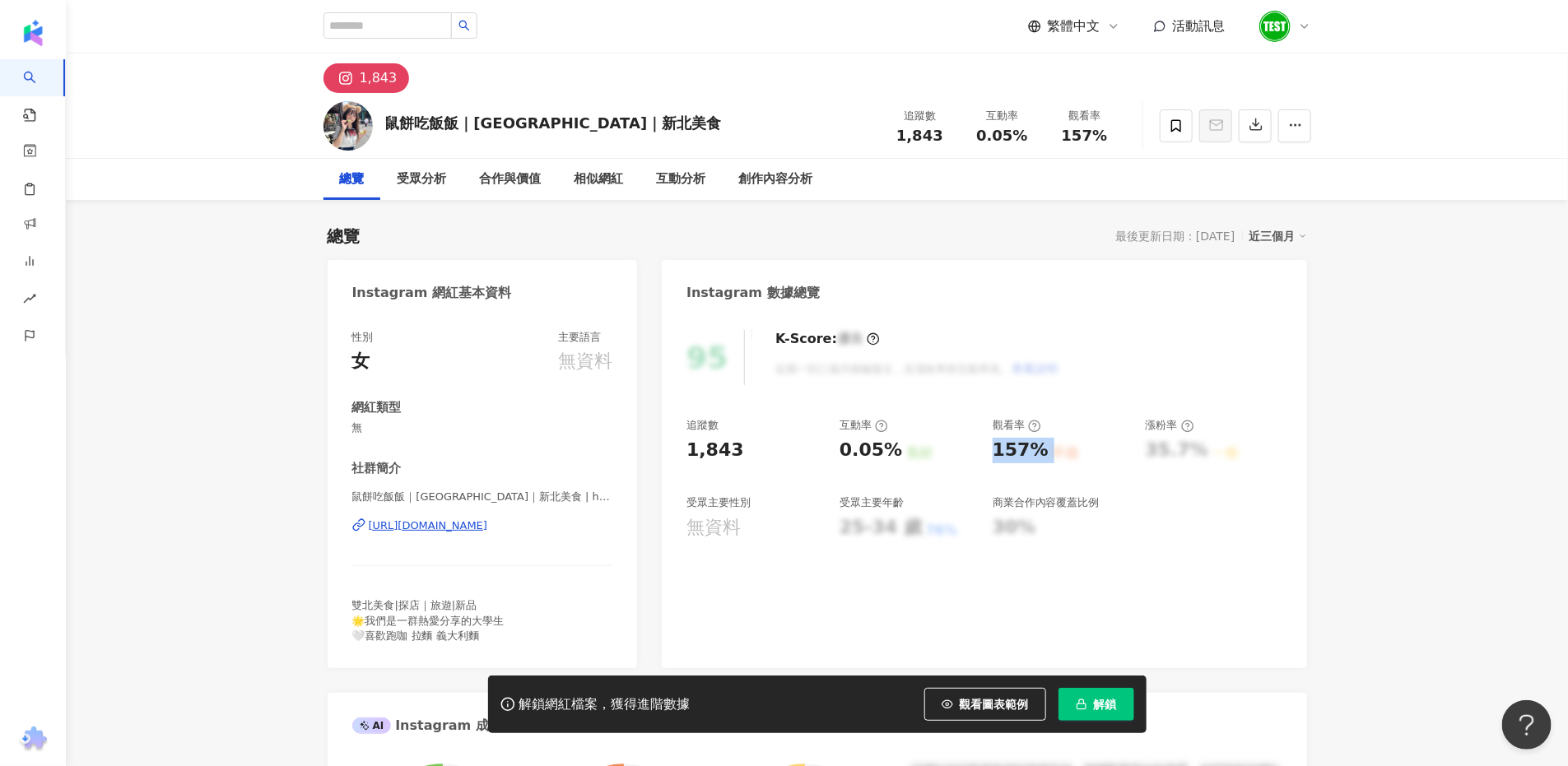
copy div "157% 不佳"
click at [422, 33] on input "search" at bounding box center [387, 25] width 128 height 26
paste input "**********"
type input "**********"
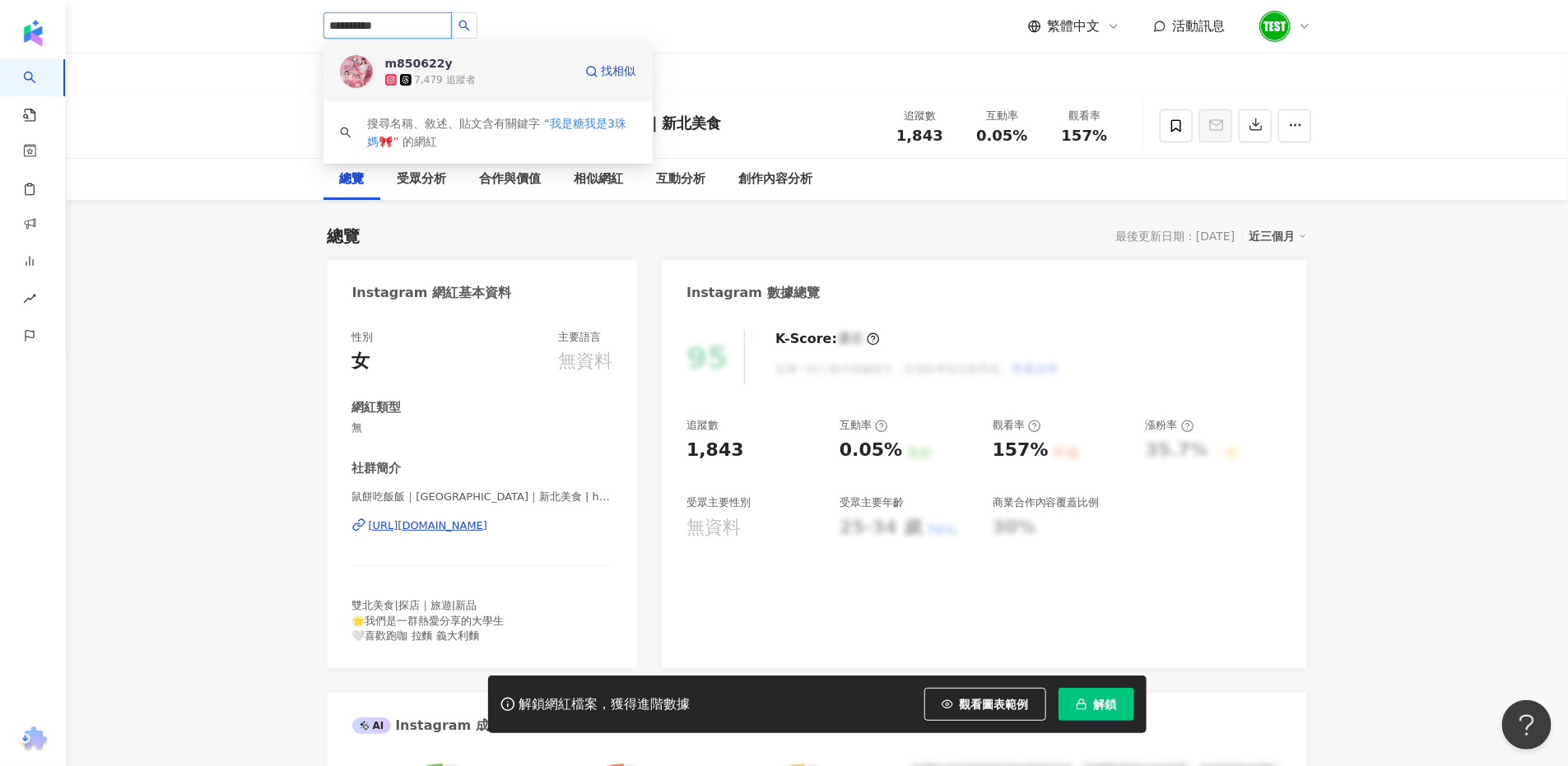
click at [426, 79] on div "7,479 追蹤者" at bounding box center [445, 80] width 61 height 14
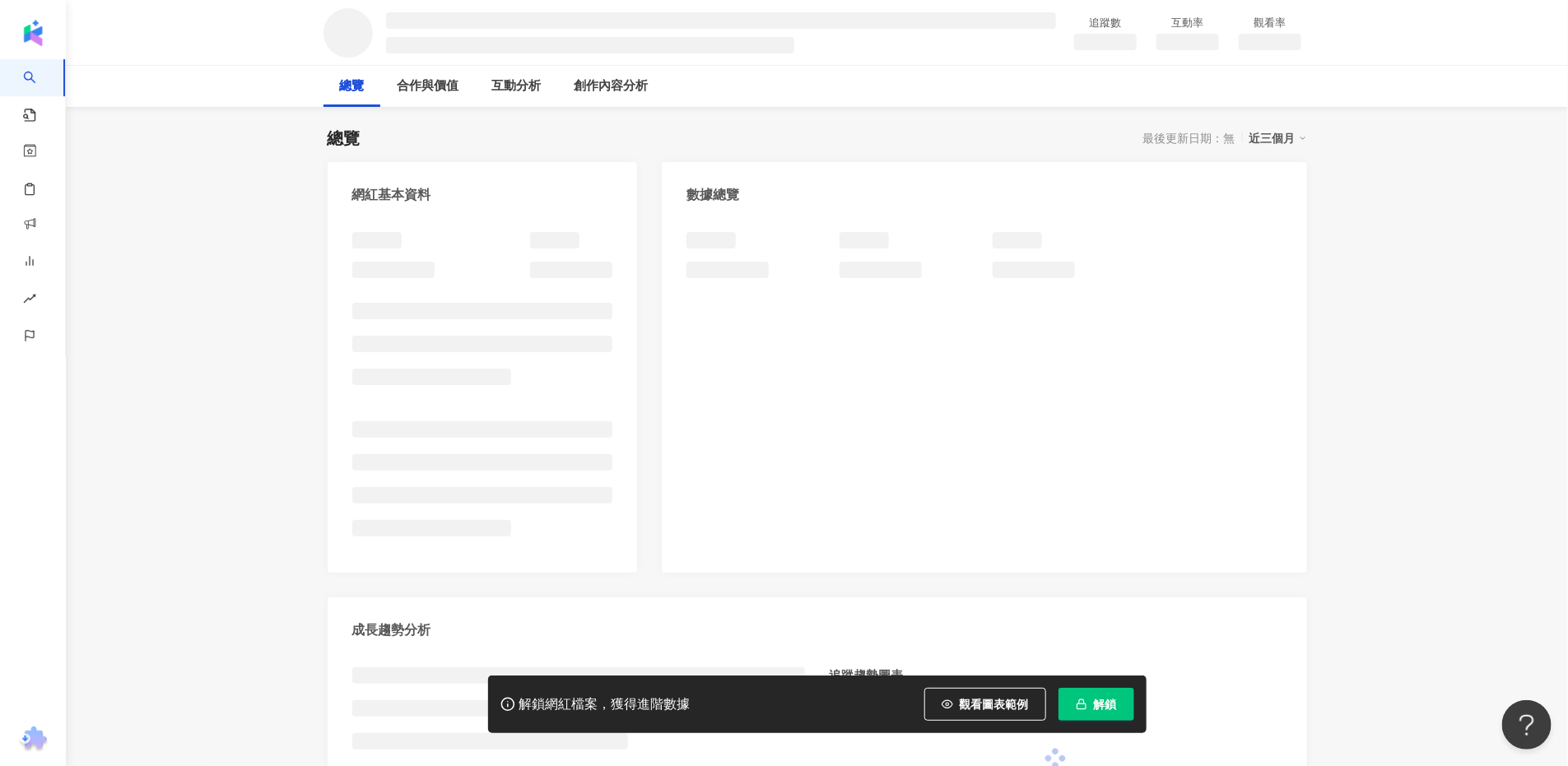
scroll to position [103, 0]
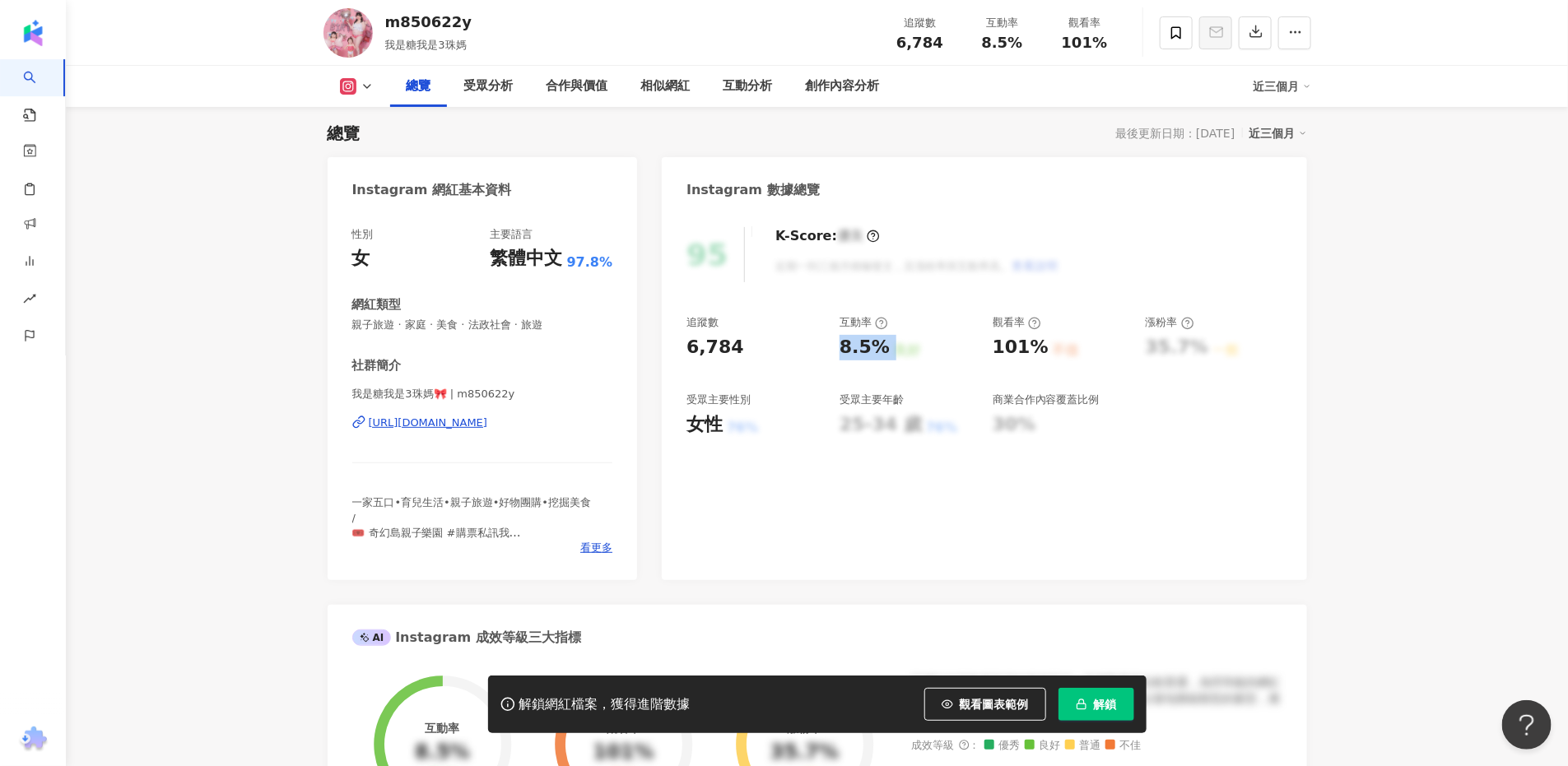
click at [894, 352] on div "8.5% 良好" at bounding box center [907, 347] width 136 height 25
drag, startPoint x: 1014, startPoint y: 351, endPoint x: 1038, endPoint y: 347, distance: 24.3
click at [1038, 347] on div "101%" at bounding box center [1020, 347] width 56 height 25
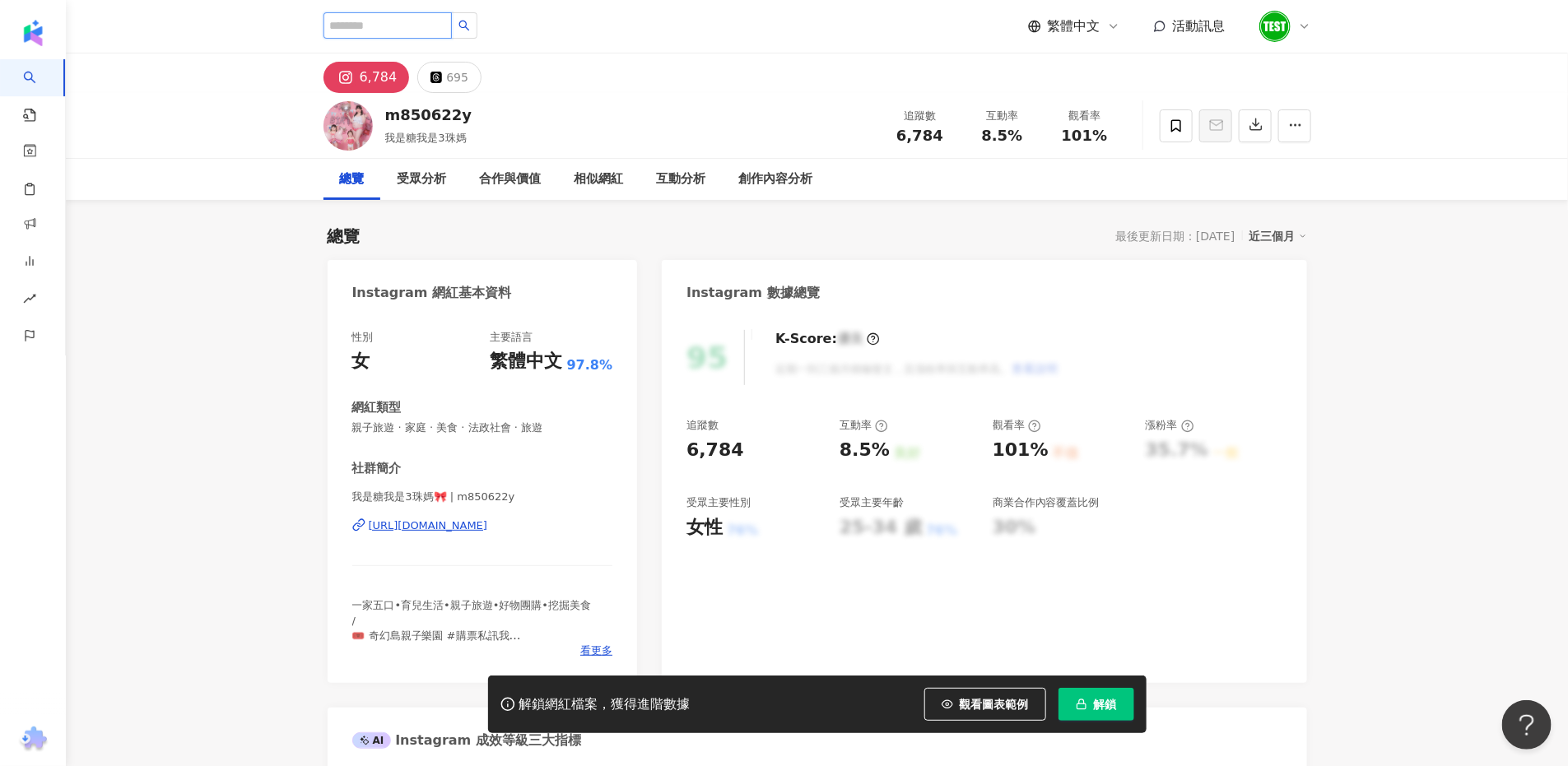
click at [452, 33] on input "search" at bounding box center [387, 25] width 128 height 26
paste input "*********"
type input "*********"
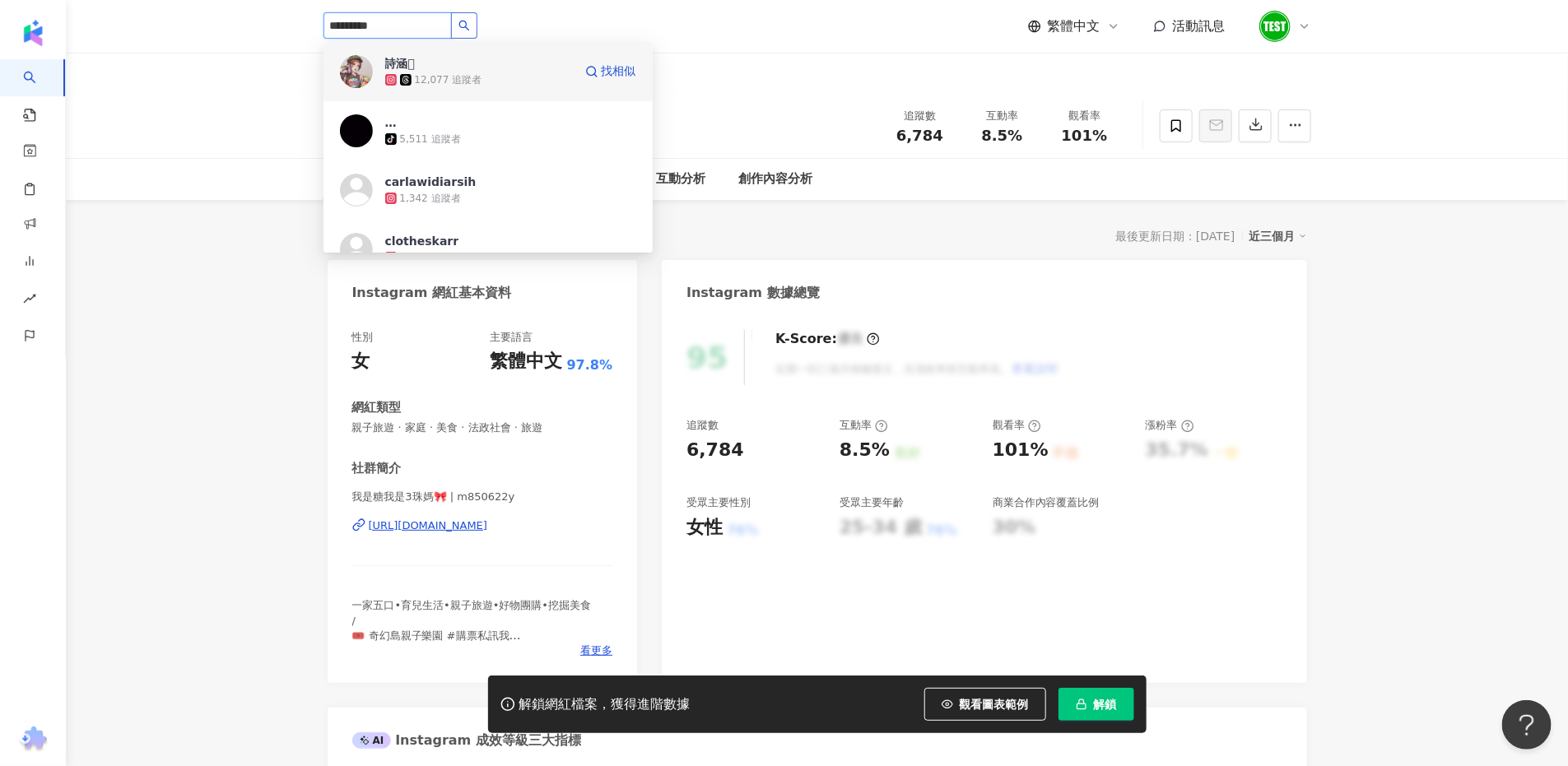
click at [476, 84] on div "12,077 追蹤者" at bounding box center [478, 79] width 187 height 16
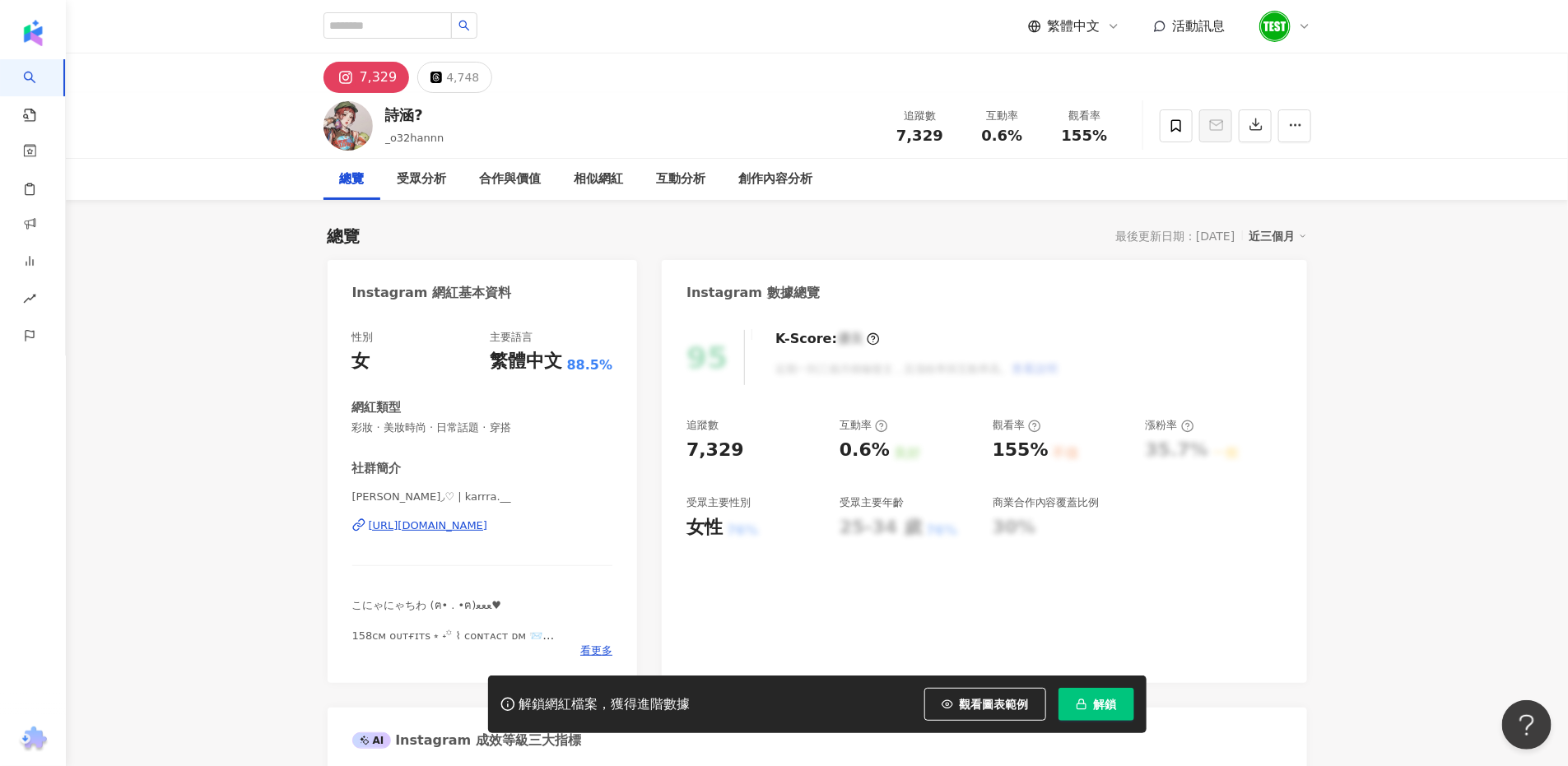
drag, startPoint x: 880, startPoint y: 449, endPoint x: 1575, endPoint y: 547, distance: 701.9
click at [886, 447] on div "追蹤數 7,329 互動率 0.6% 良好 觀看率 155% 不佳 漲粉率 35.7% 一般 受眾主要性別 女性 76% 受眾主要年齡 25-34 歲 76%…" at bounding box center [984, 479] width 595 height 122
drag, startPoint x: 1007, startPoint y: 457, endPoint x: 1054, endPoint y: 458, distance: 47.0
click at [1054, 458] on div "追蹤數 7,329 互動率 0.6% 良好 觀看率 155% 不佳 漲粉率 35.7% 一般 受眾主要性別 女性 76% 受眾主要年齡 25-34 歲 76%…" at bounding box center [984, 479] width 595 height 122
copy div "155% 不佳"
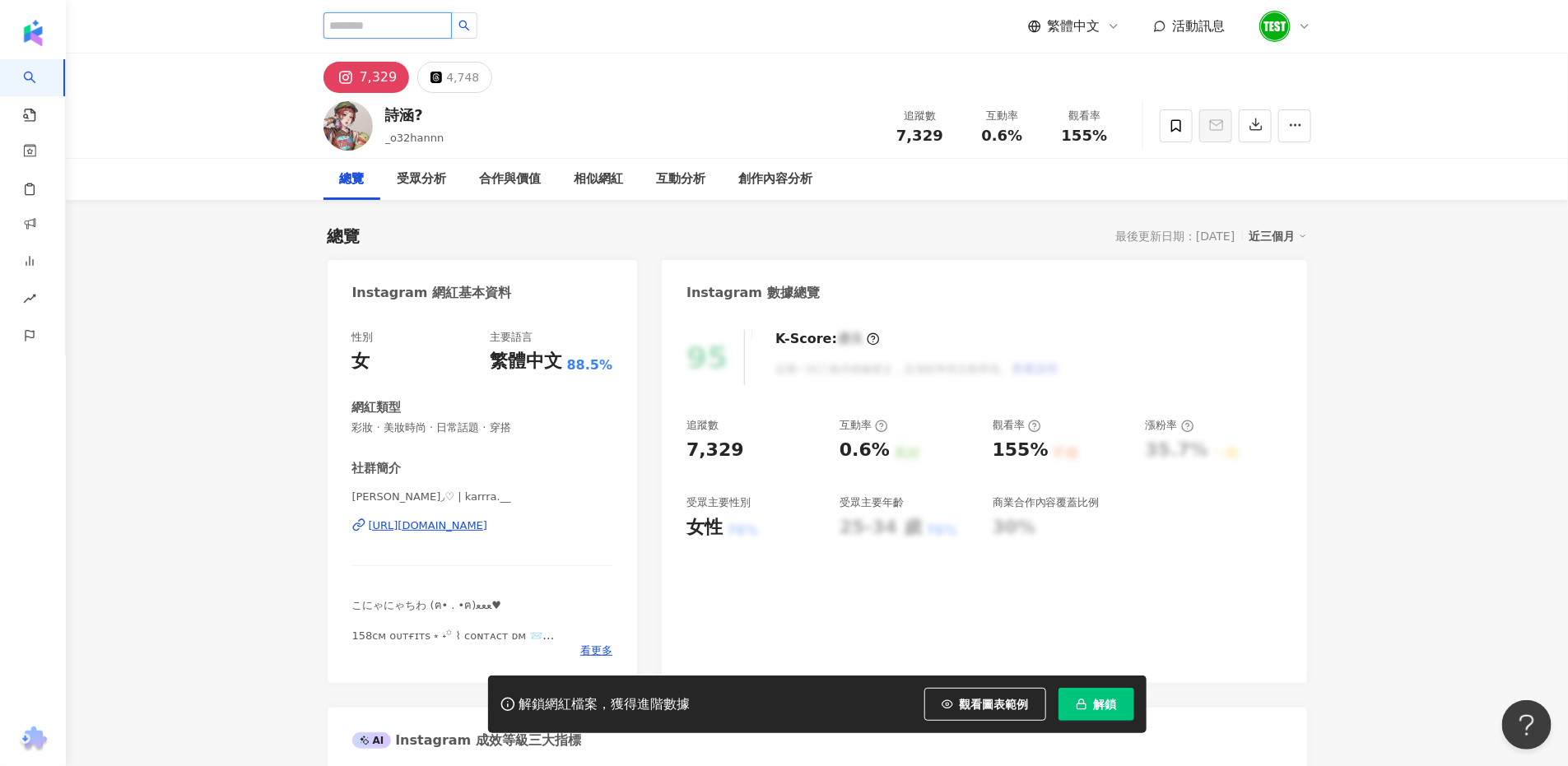
click at [401, 29] on input "search" at bounding box center [387, 25] width 128 height 26
paste input "***"
type input "***"
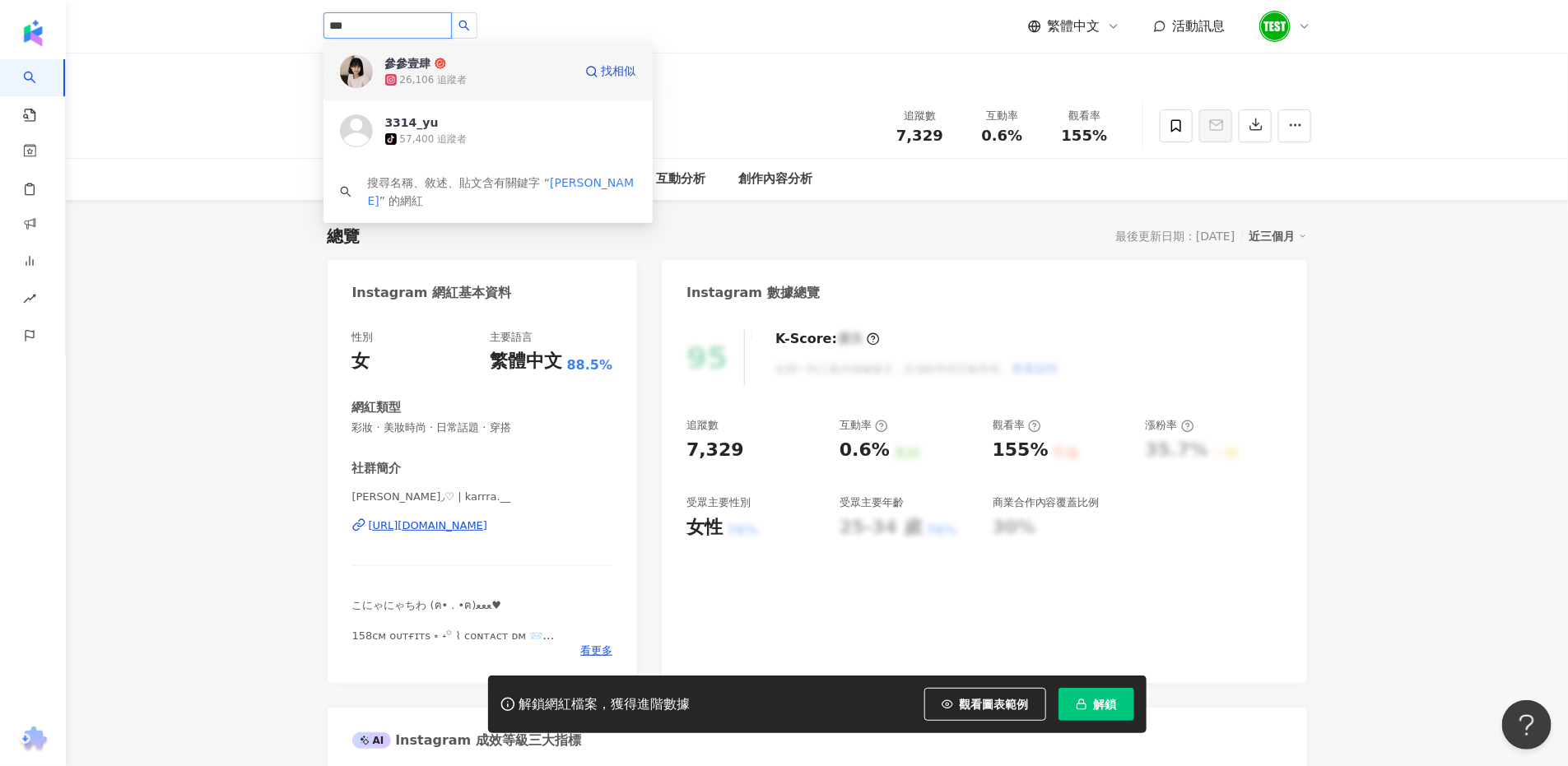
click at [458, 97] on div "參參壹肆 26,106 追蹤者 找相似" at bounding box center [488, 72] width 329 height 59
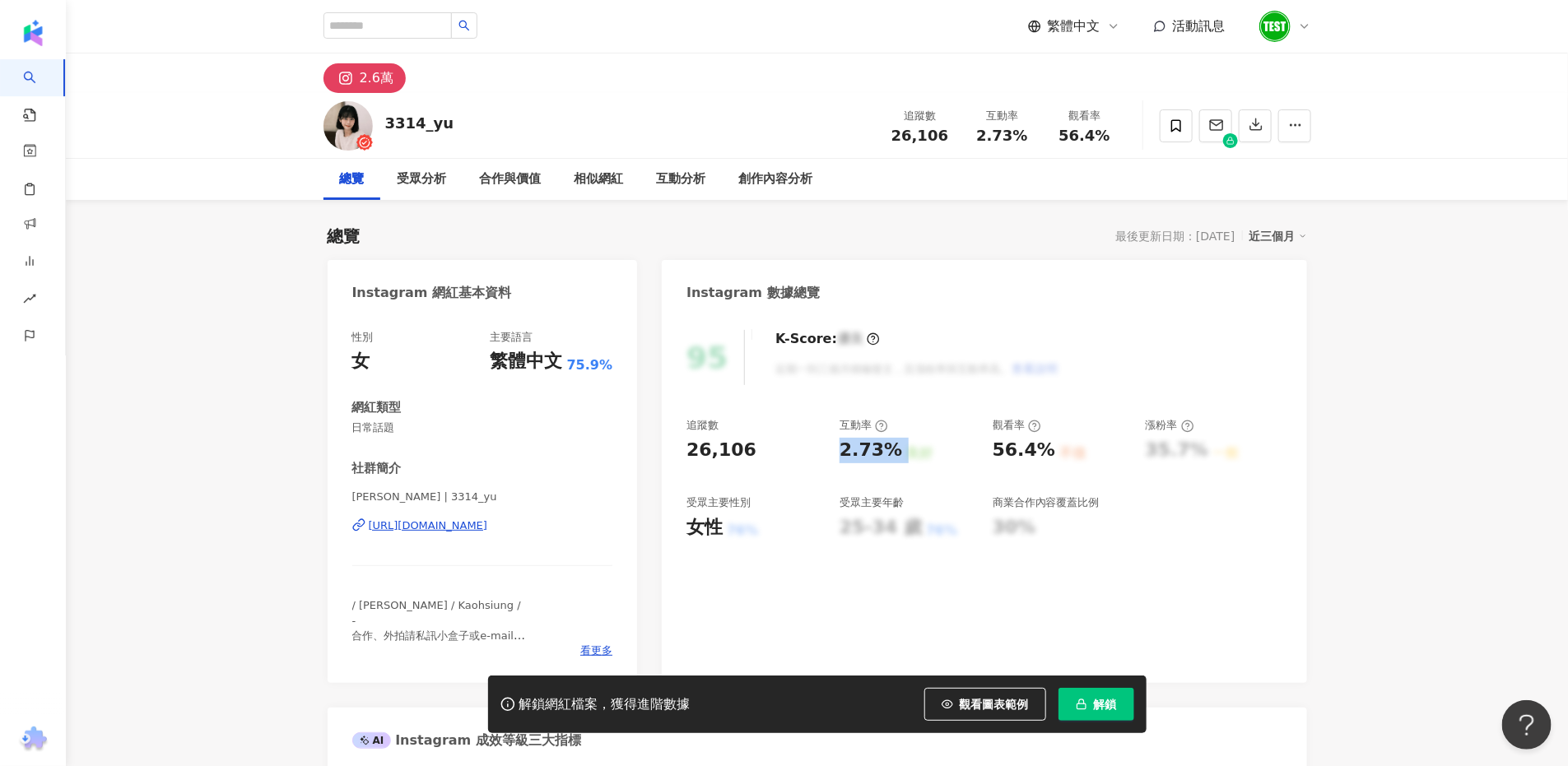
drag, startPoint x: 838, startPoint y: 450, endPoint x: 898, endPoint y: 452, distance: 60.0
click at [898, 452] on div "追蹤數 26,106 互動率 2.73% 良好 觀看率 56.4% 不佳 漲粉率 35.7% 一般 受眾主要性別 女性 76% 受眾主要年齡 25-34 歲 …" at bounding box center [984, 479] width 595 height 122
drag, startPoint x: 993, startPoint y: 457, endPoint x: 1046, endPoint y: 455, distance: 53.0
click at [1046, 455] on div "56.4%" at bounding box center [1024, 451] width 63 height 25
copy div "56.4%"
